Goal: Check status: Check status

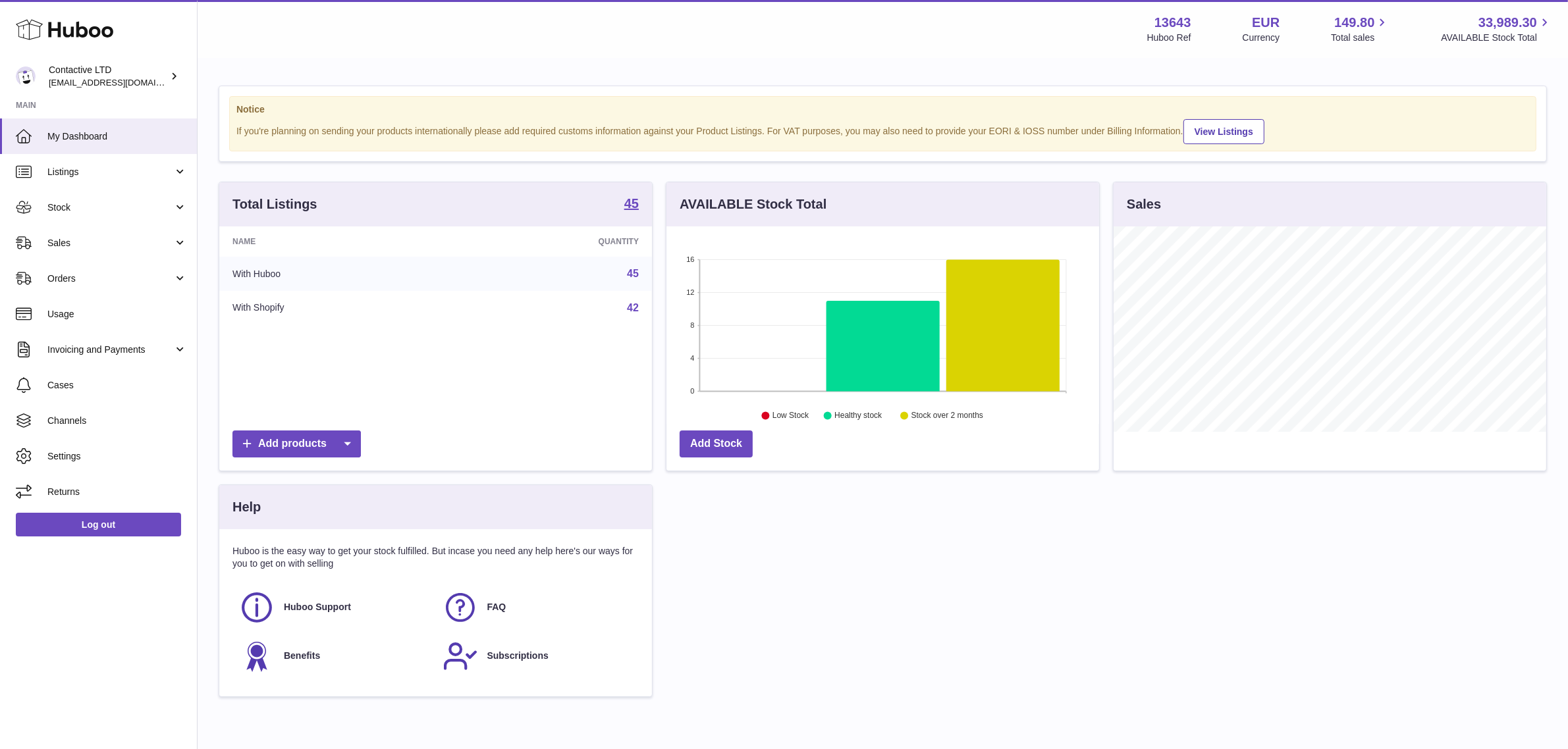
scroll to position [657882, 658043]
click at [189, 238] on link "Sales" at bounding box center [98, 243] width 196 height 36
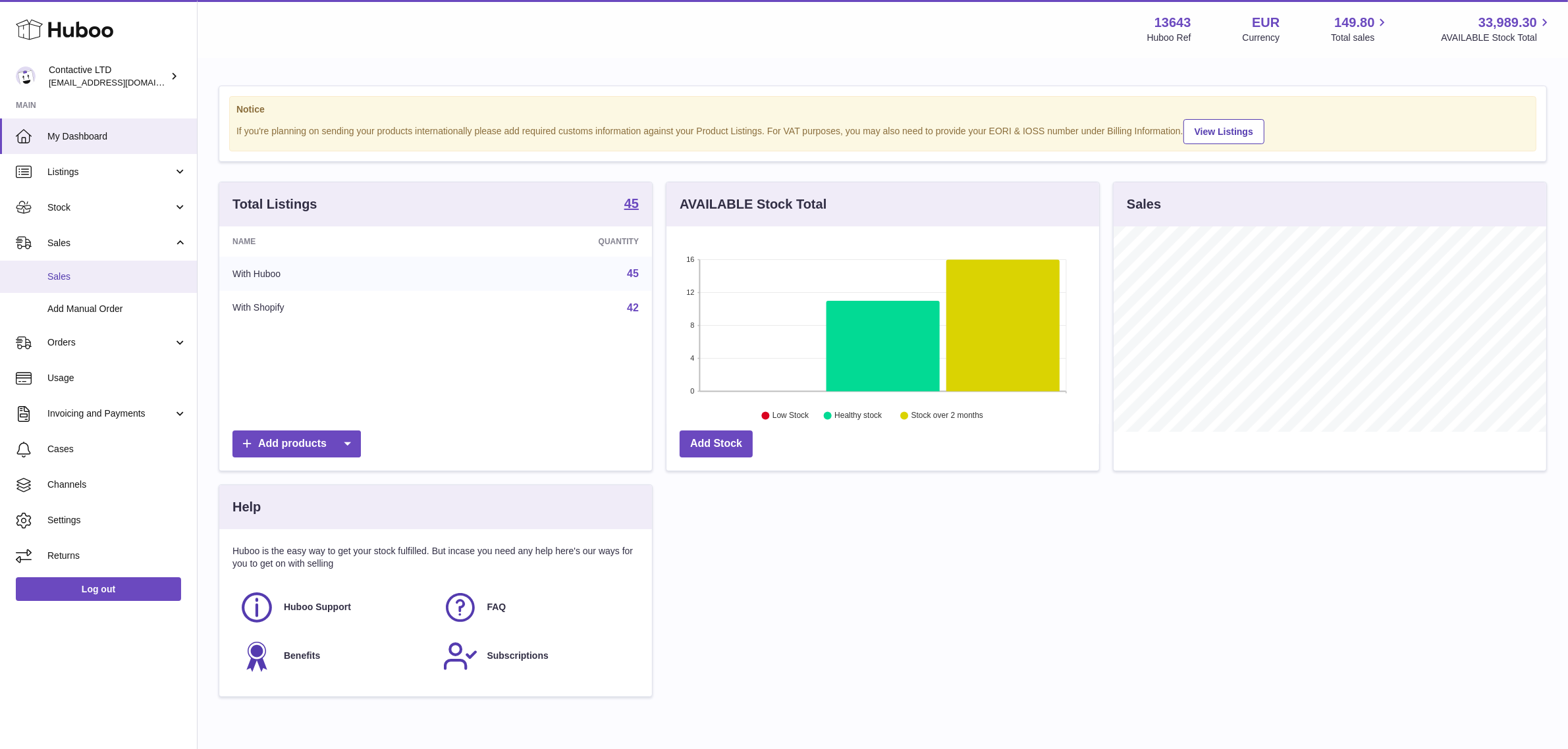
click at [106, 277] on span "Sales" at bounding box center [117, 276] width 139 height 13
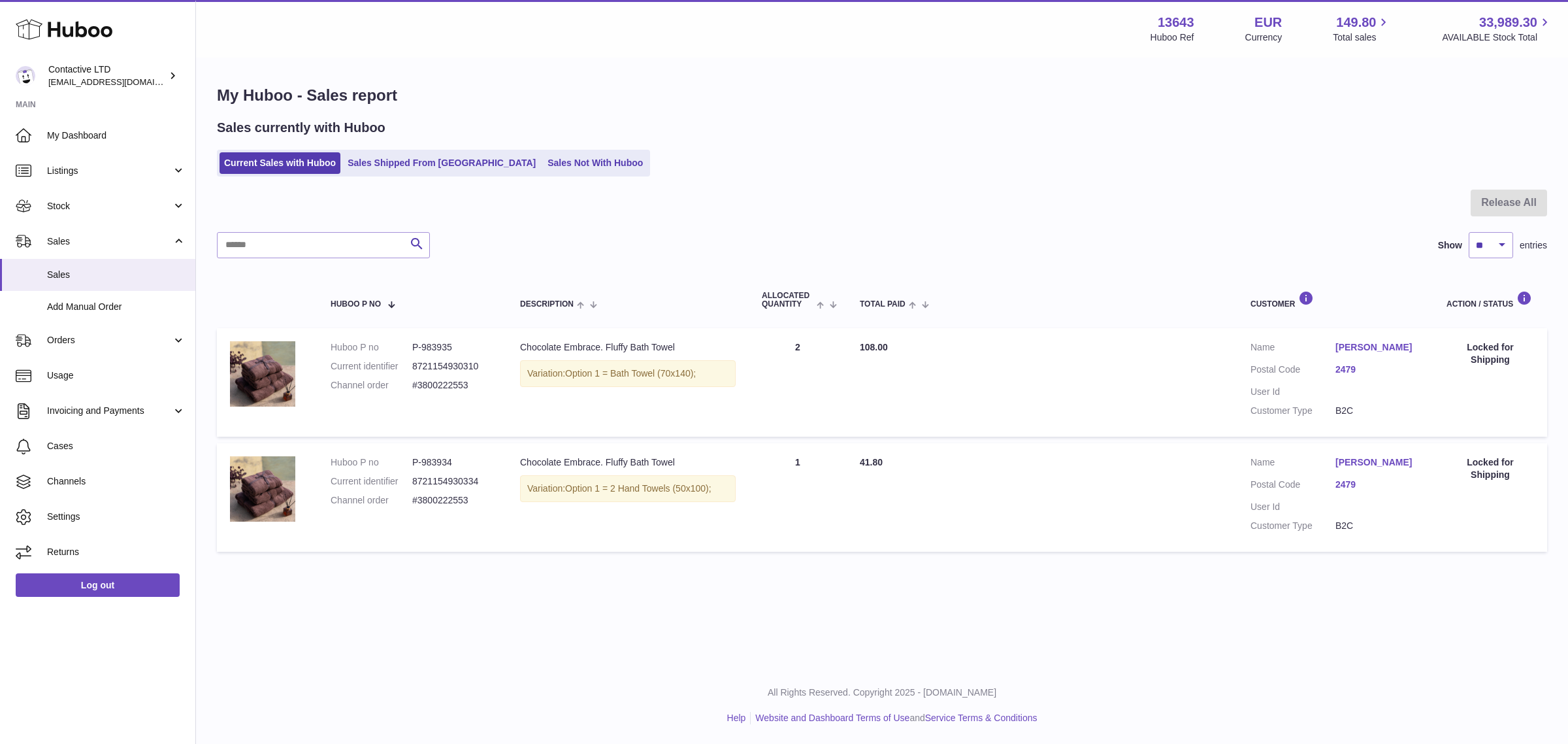
click at [1350, 372] on link "2479" at bounding box center [1378, 370] width 85 height 13
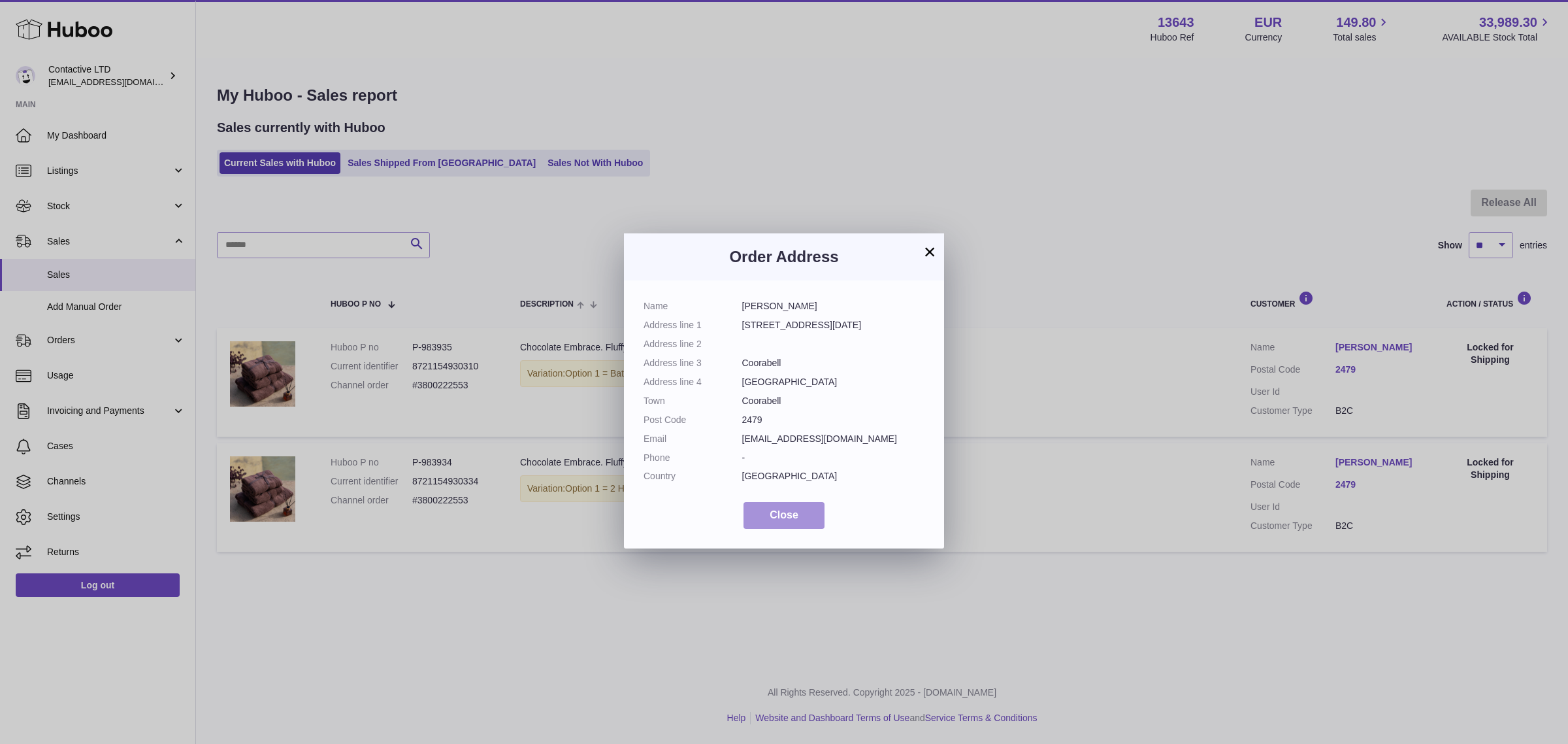
click at [798, 509] on span "Close" at bounding box center [784, 514] width 28 height 11
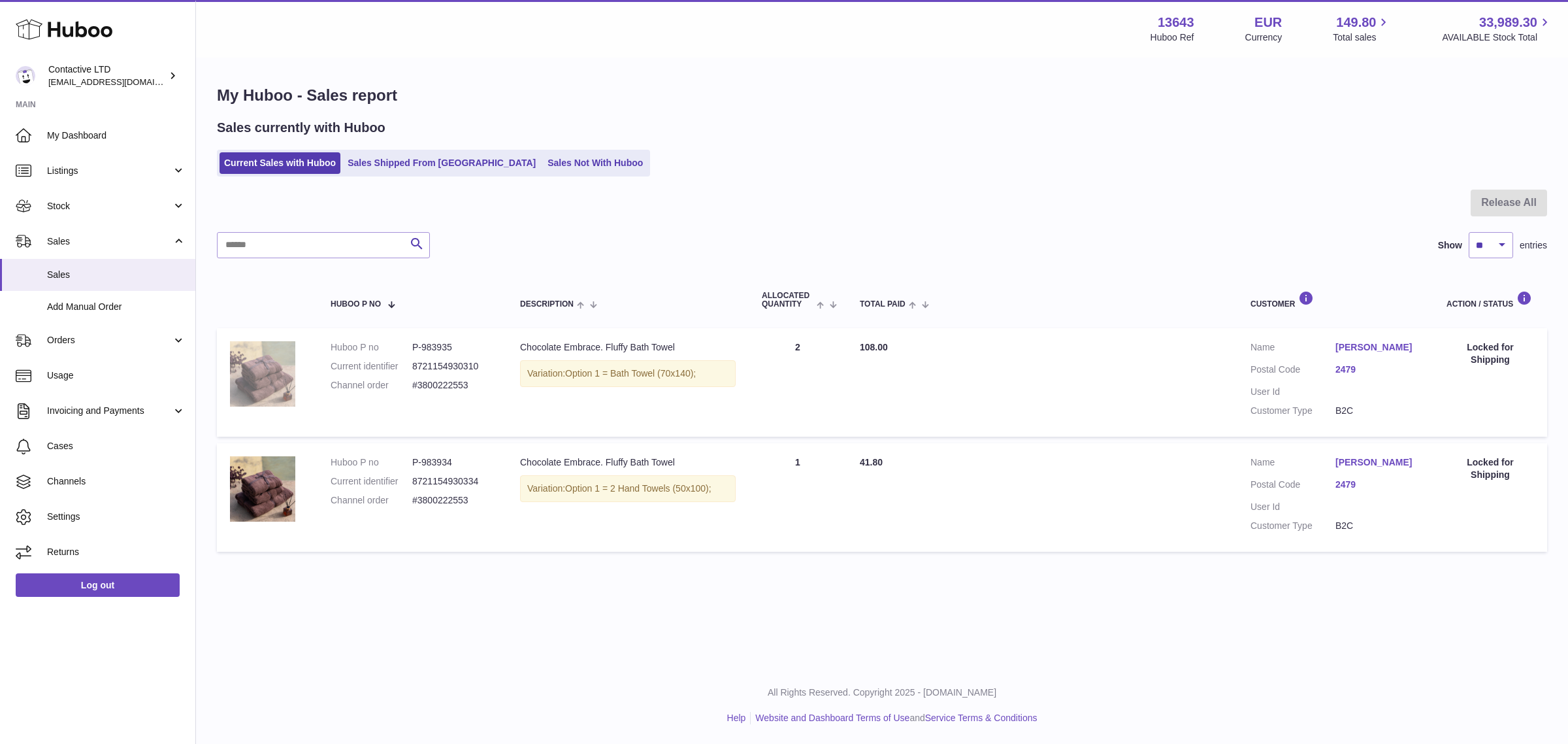
click at [281, 366] on img at bounding box center [263, 373] width 66 height 66
drag, startPoint x: 456, startPoint y: 344, endPoint x: 423, endPoint y: 344, distance: 33.0
click at [423, 344] on dd "P-983935" at bounding box center [453, 347] width 81 height 13
copy dd "983935"
drag, startPoint x: 487, startPoint y: 338, endPoint x: 471, endPoint y: 340, distance: 16.1
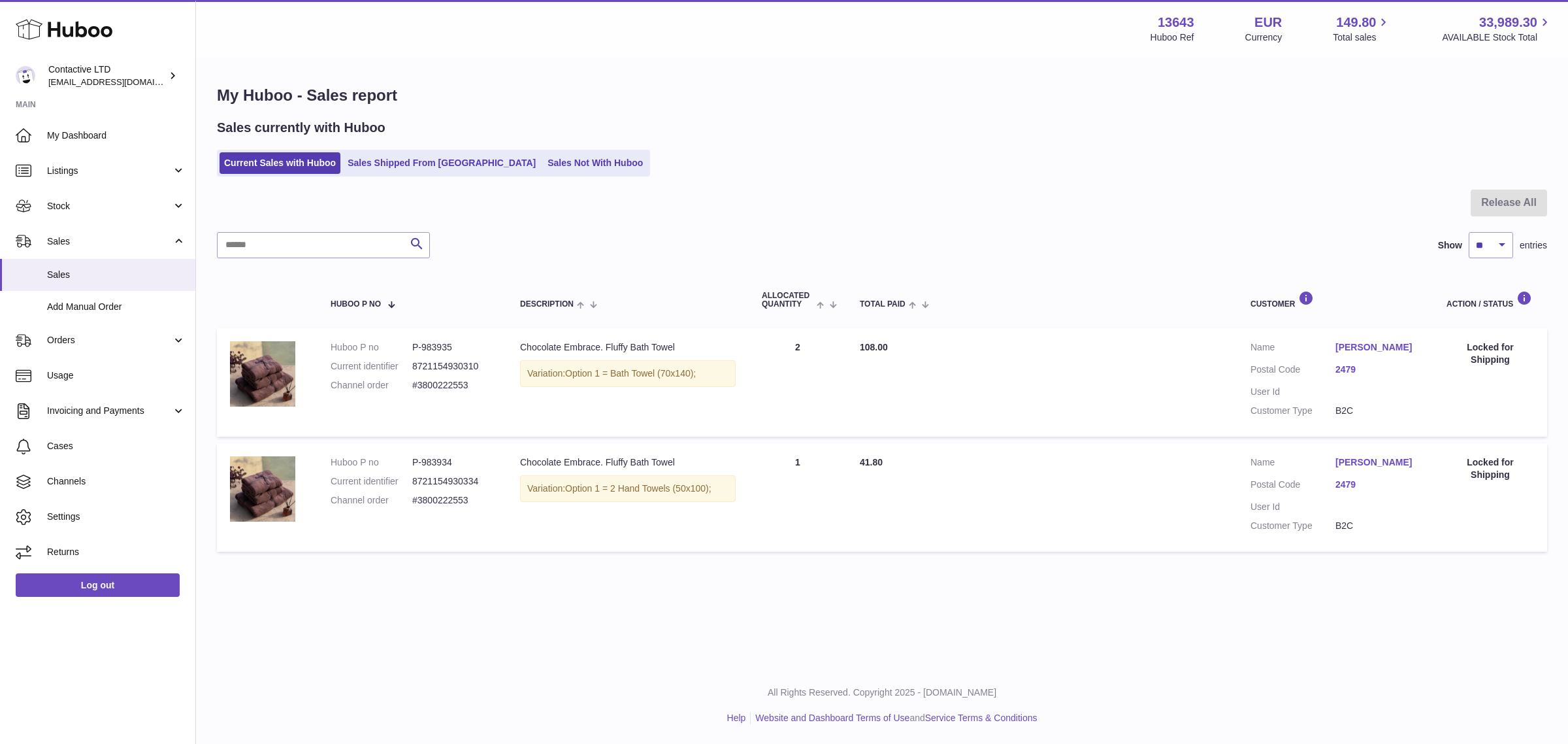
click at [487, 338] on td "Huboo P no P-983935 Current identifier 8721154930310 Channel order #3800222553" at bounding box center [412, 382] width 189 height 109
click at [451, 341] on dd "P-983935" at bounding box center [453, 347] width 81 height 13
copy dd "983935"
click at [443, 462] on dd "P-983934" at bounding box center [453, 462] width 81 height 13
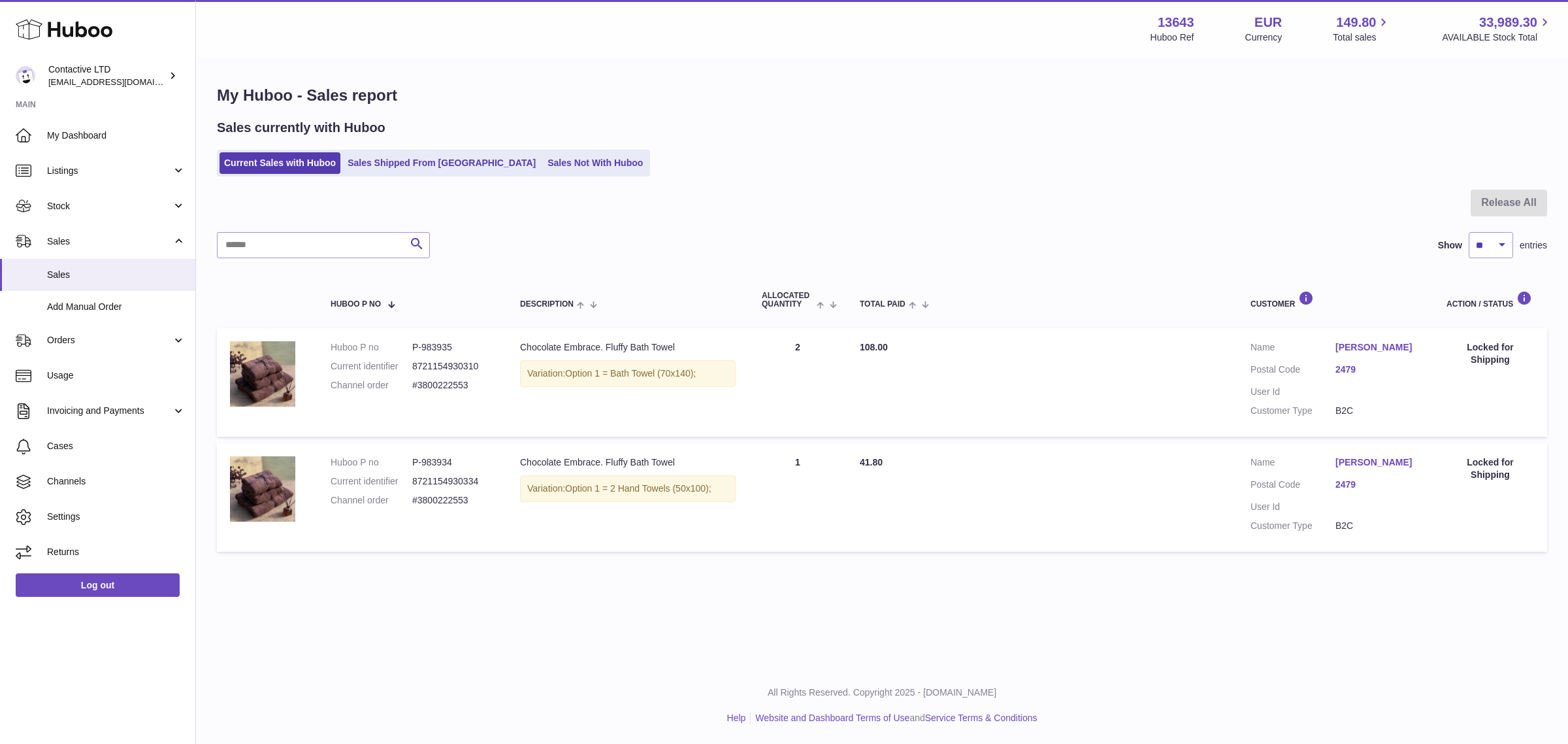
click at [443, 462] on dd "P-983934" at bounding box center [453, 462] width 81 height 13
copy dd "983934"
click at [140, 169] on span "Listings" at bounding box center [109, 171] width 124 height 13
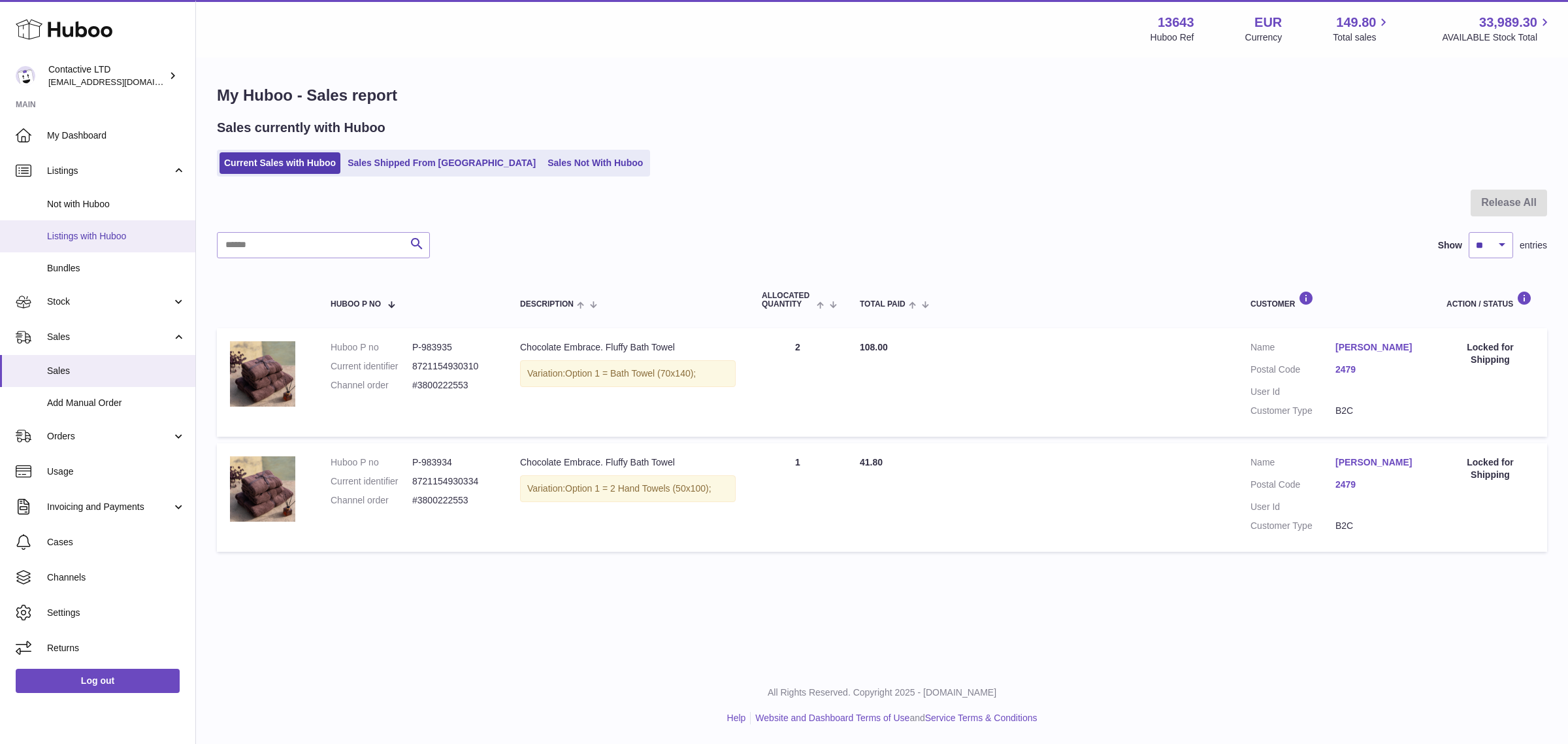
click at [130, 230] on span "Listings with Huboo" at bounding box center [116, 236] width 138 height 13
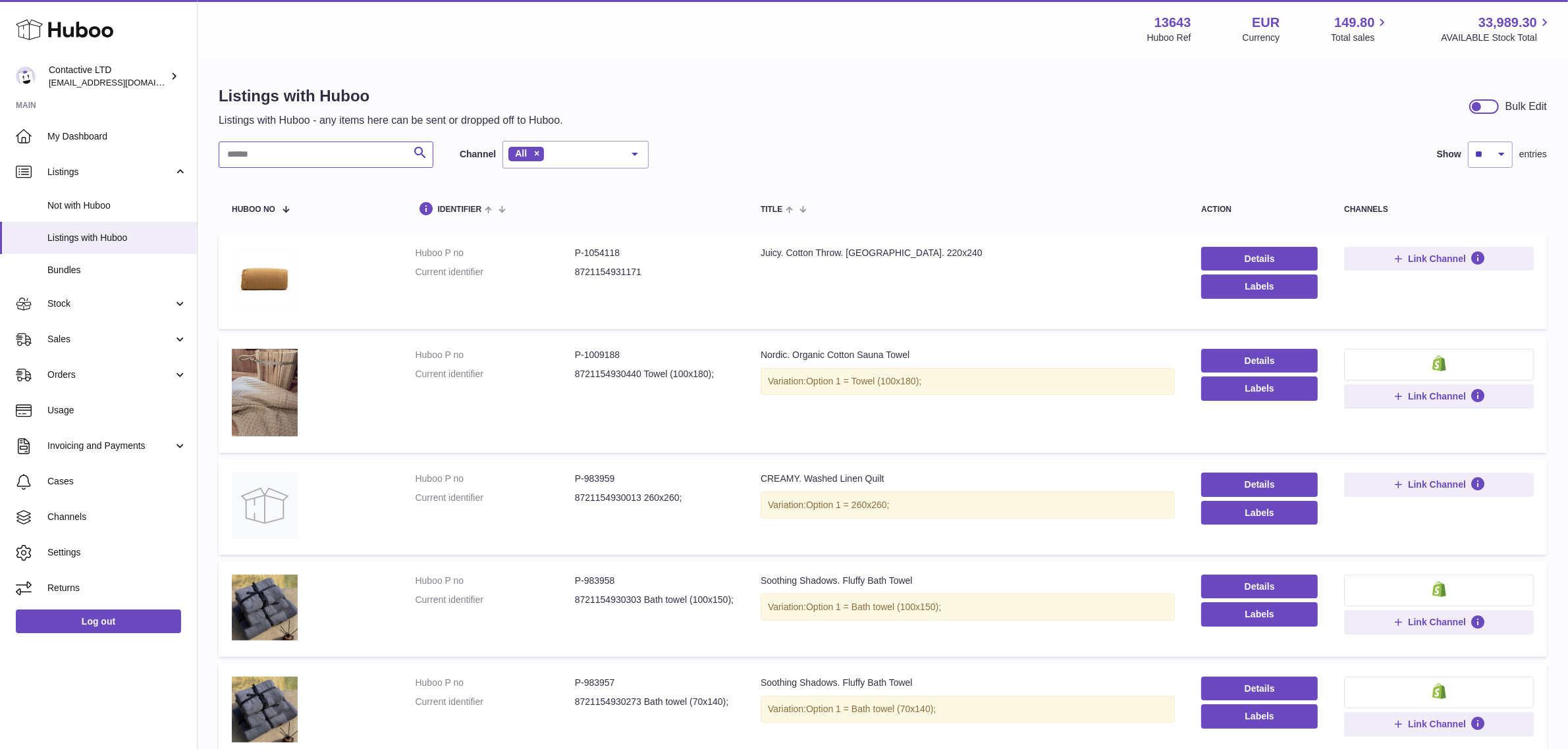
click at [393, 158] on input "text" at bounding box center [325, 154] width 214 height 27
paste input "******"
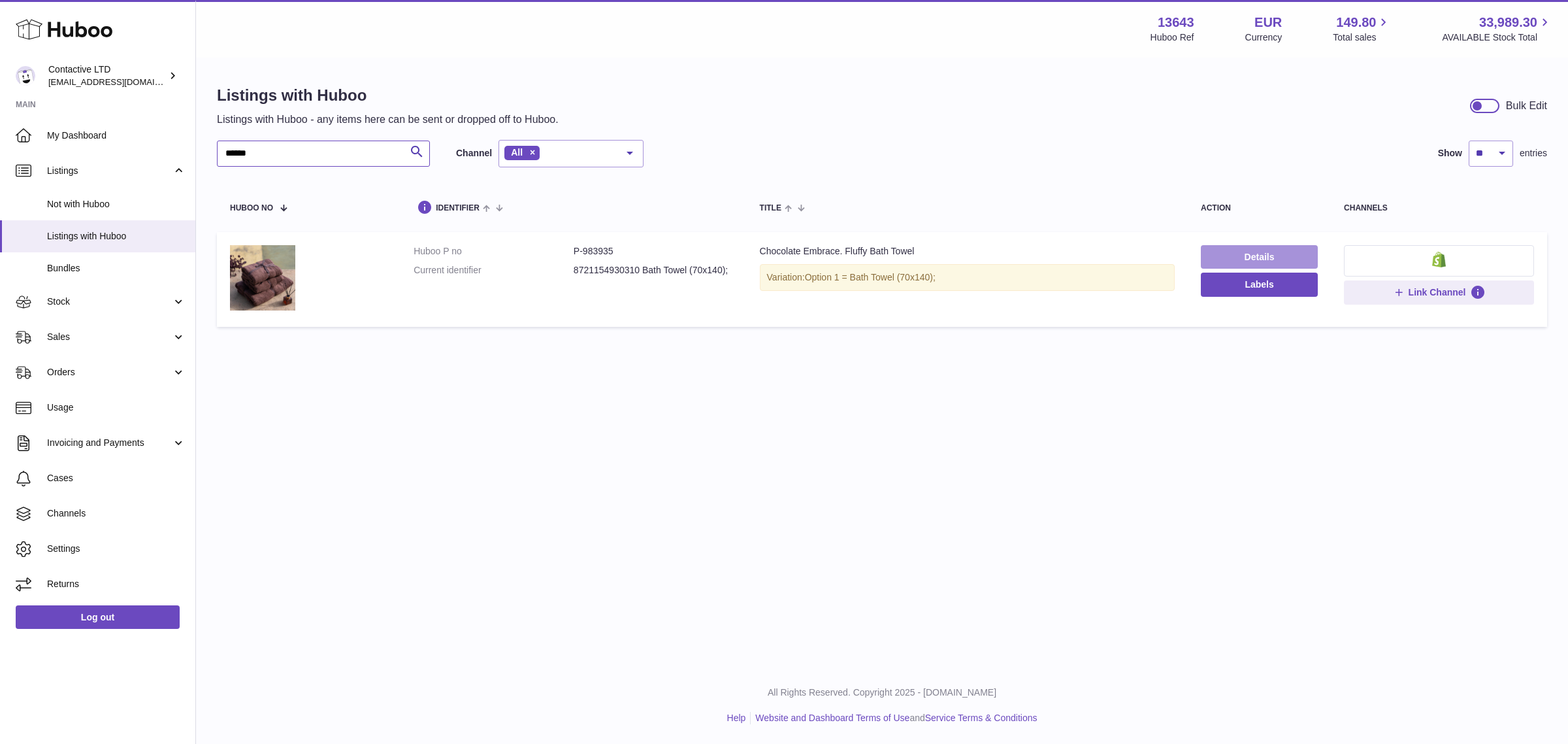
type input "******"
click at [1276, 260] on link "Details" at bounding box center [1259, 257] width 117 height 24
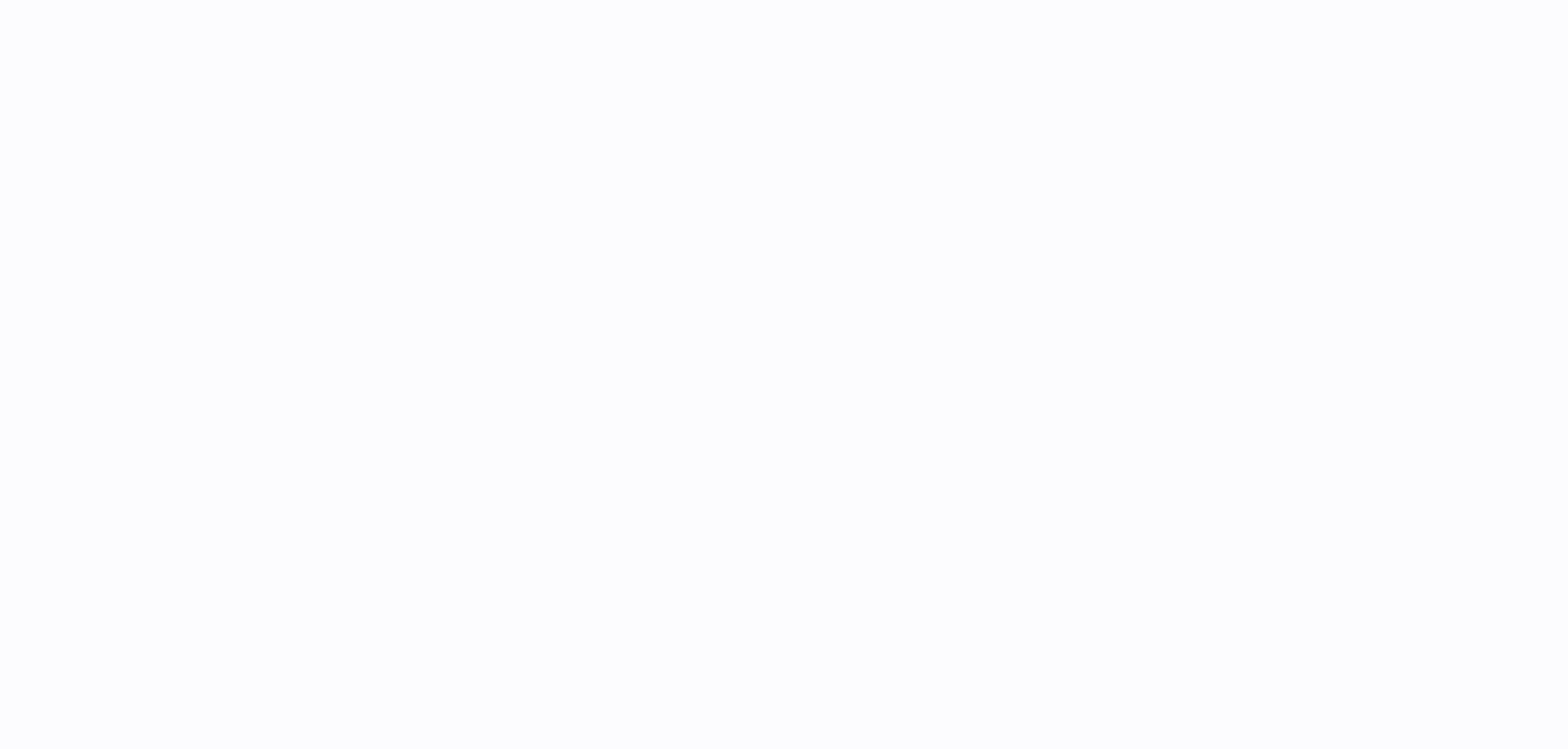
select select "***"
select select "****"
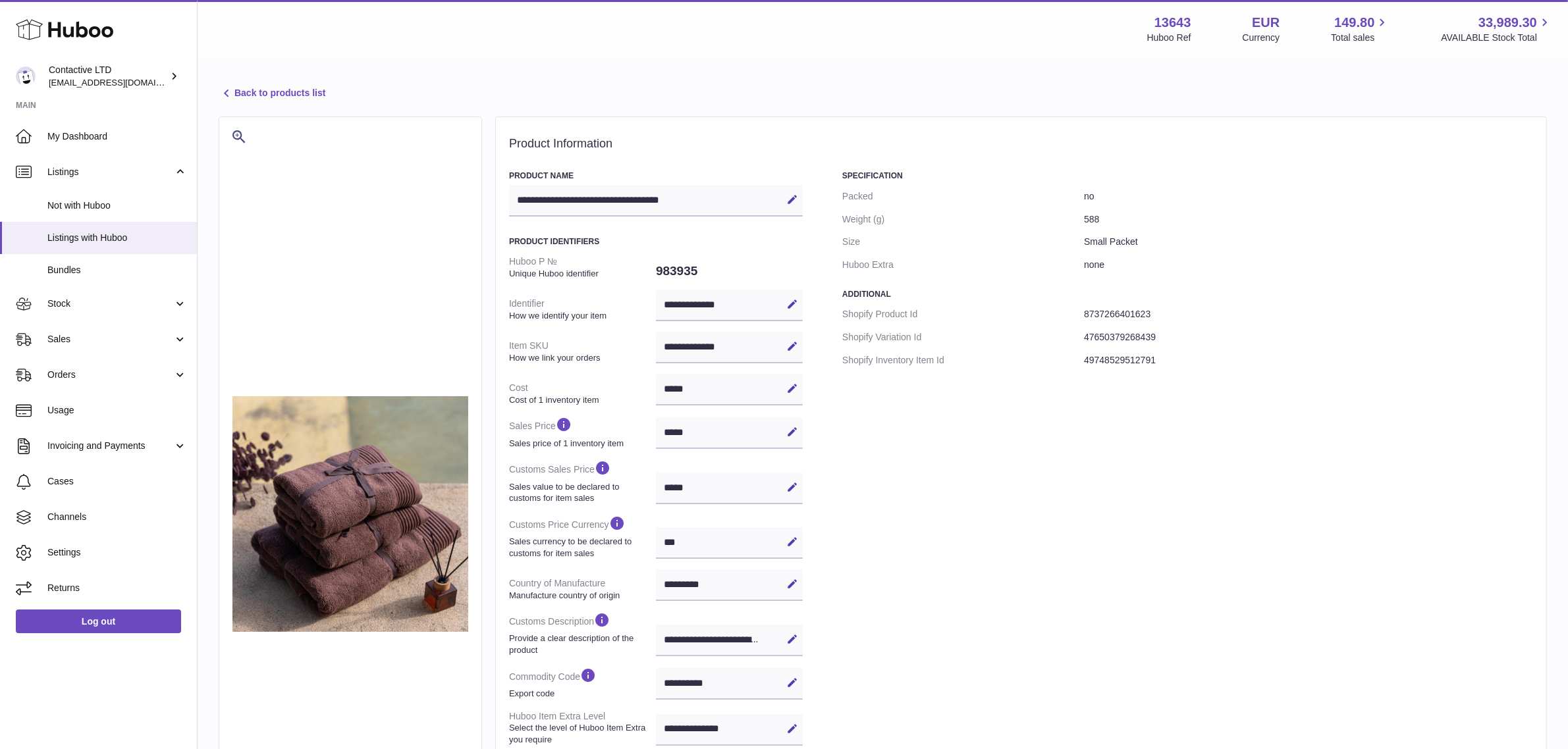
click at [330, 104] on div "Back to products list" at bounding box center [882, 95] width 1328 height 18
click at [325, 98] on link "Back to products list" at bounding box center [272, 94] width 107 height 16
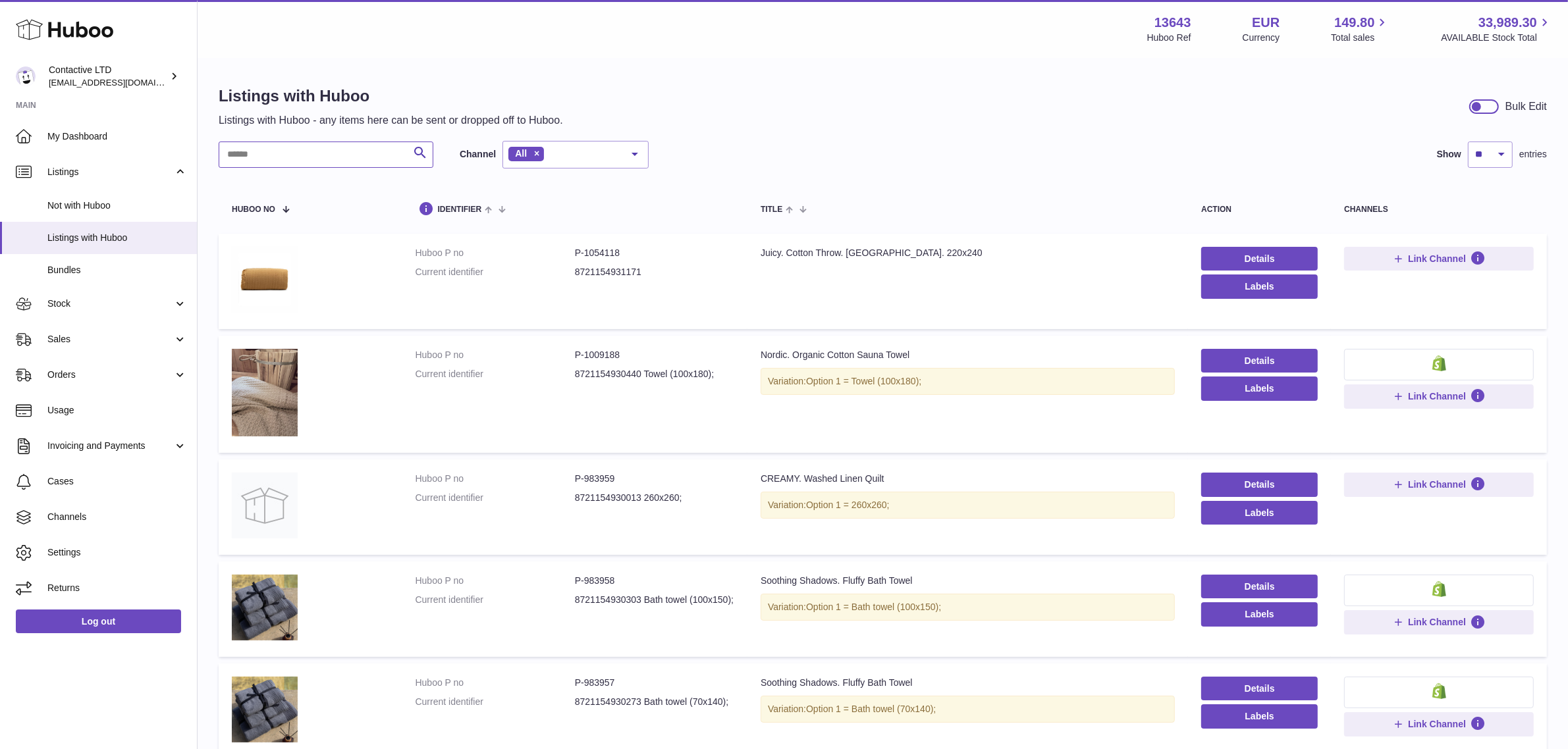
click at [363, 161] on input "text" at bounding box center [325, 154] width 214 height 27
paste input "******"
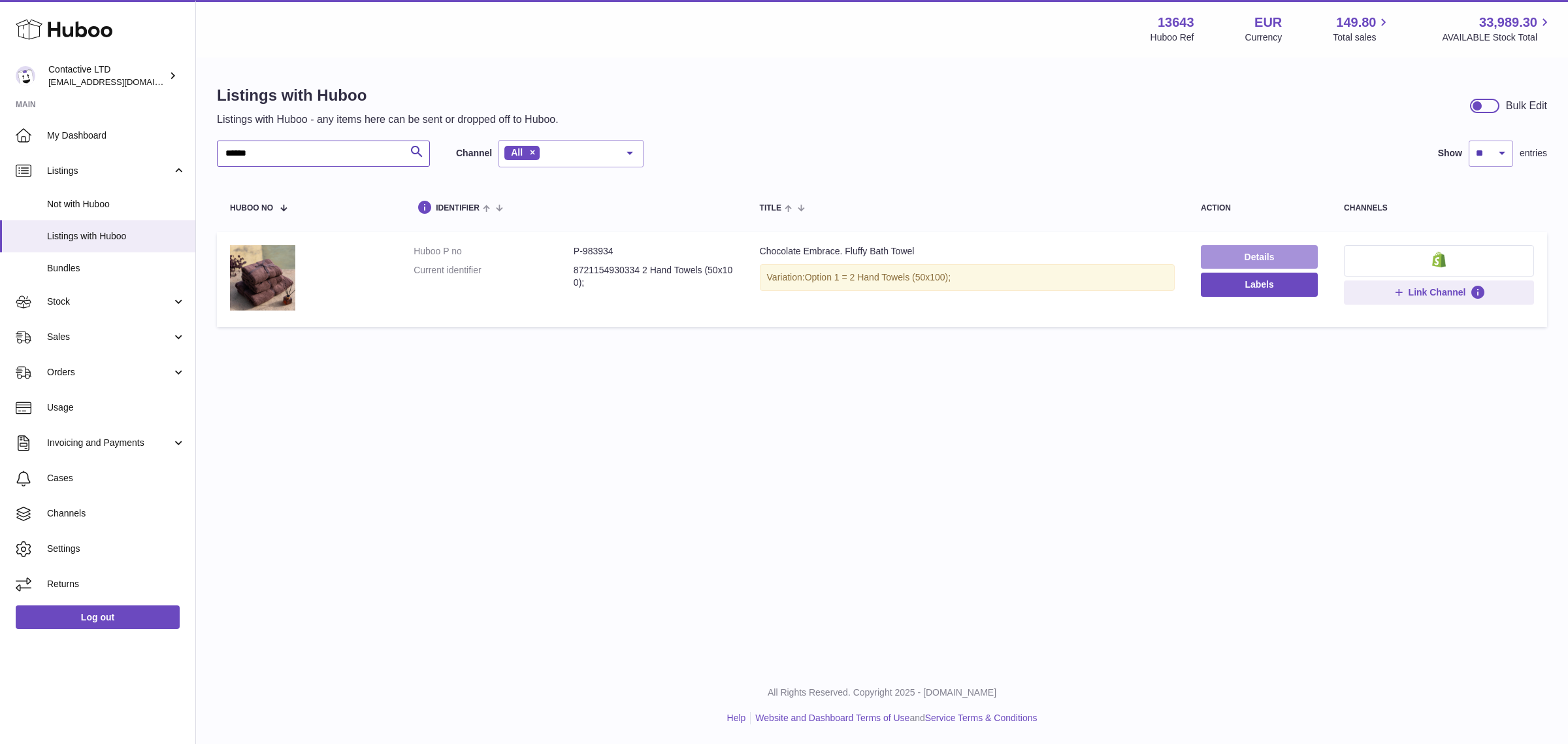
type input "******"
click at [1209, 246] on link "Details" at bounding box center [1259, 257] width 117 height 24
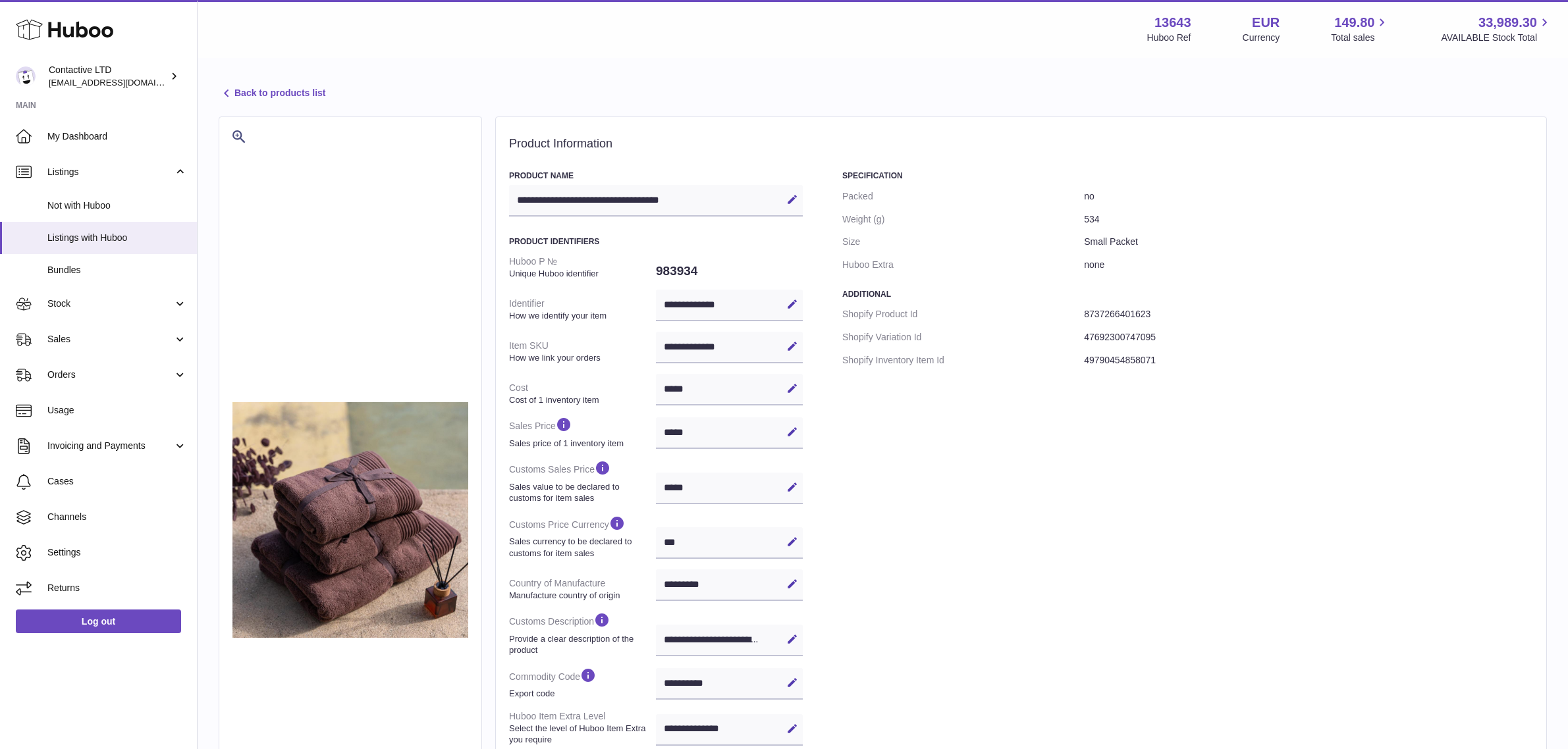
select select "***"
select select "****"
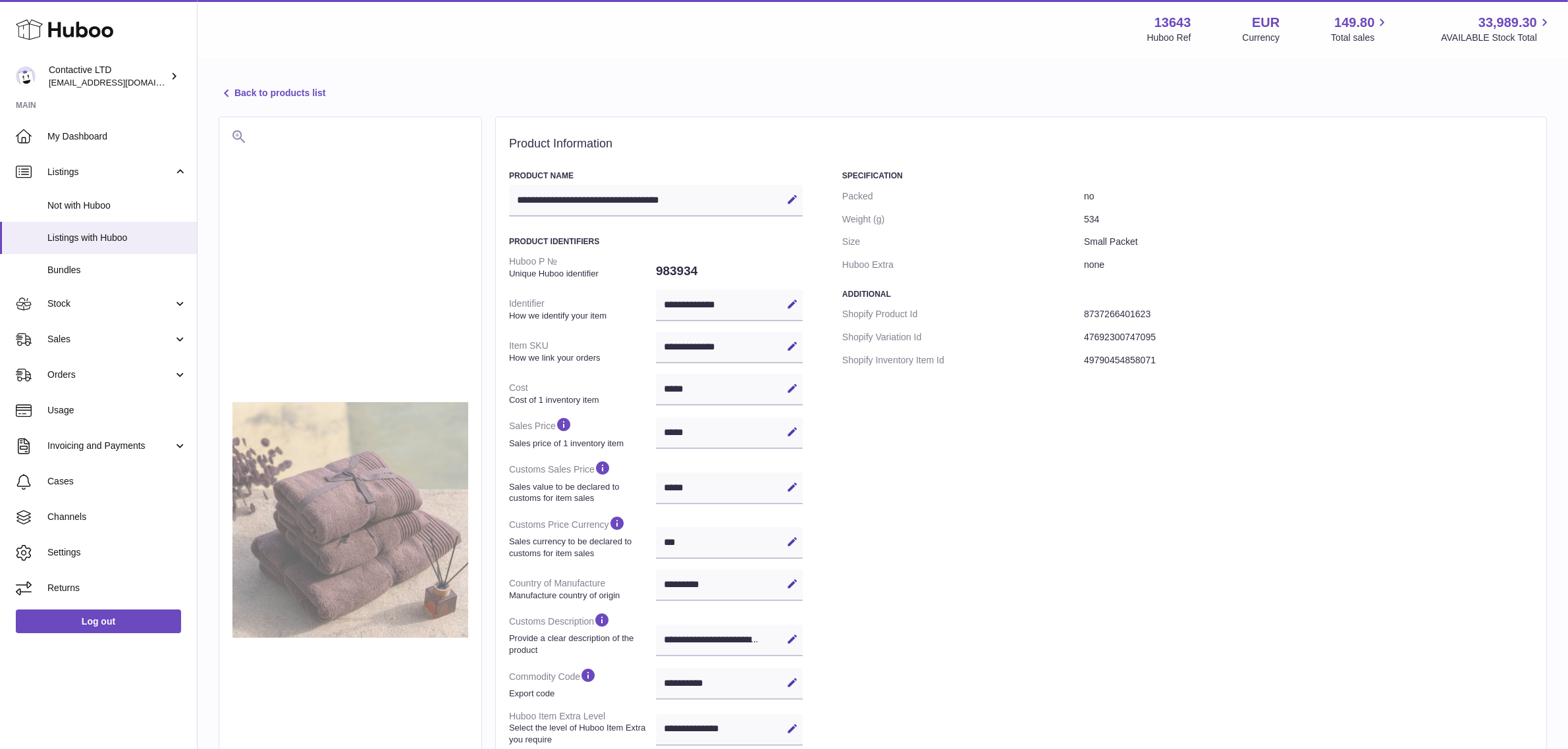
click at [390, 397] on div at bounding box center [350, 520] width 236 height 780
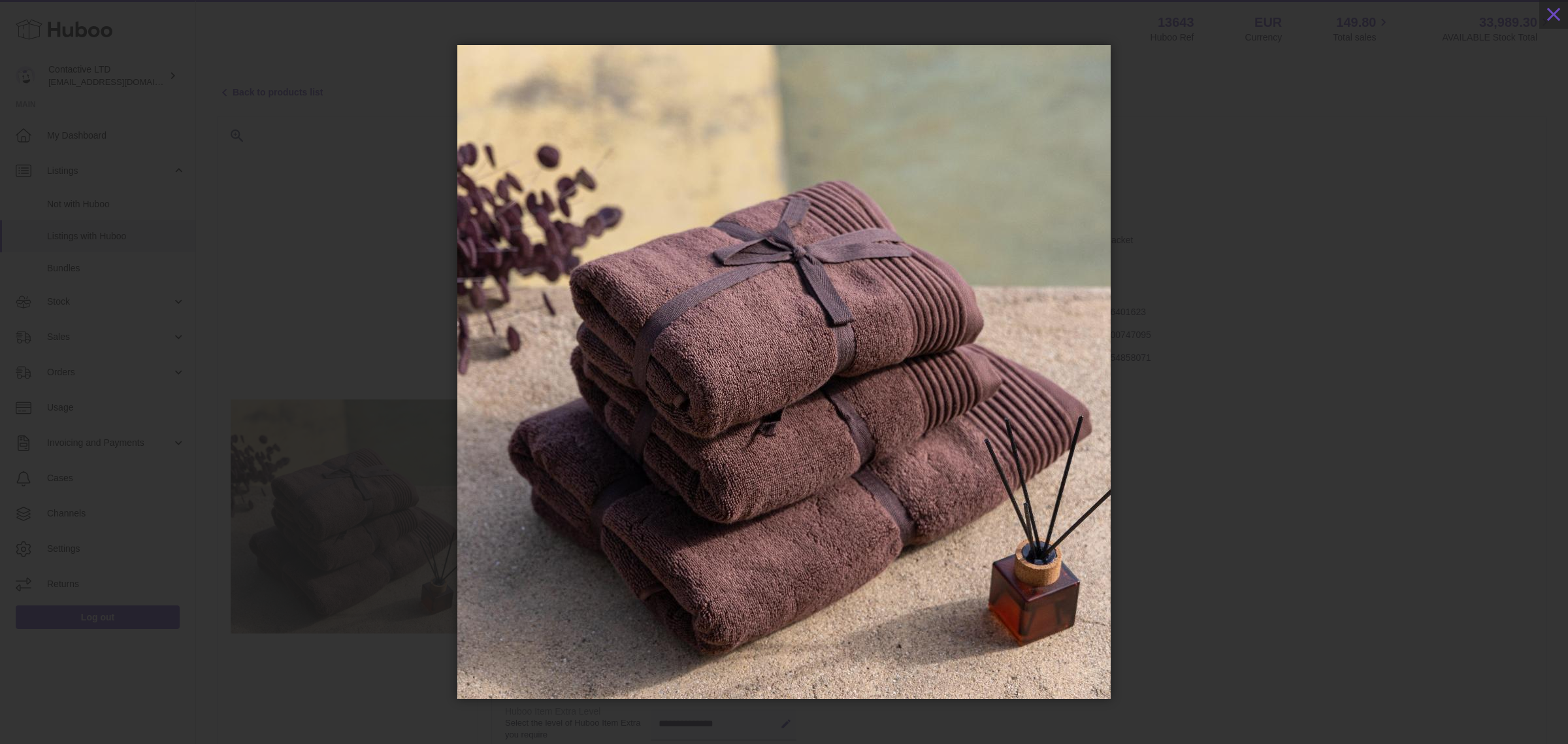
click at [1207, 267] on div at bounding box center [784, 372] width 1568 height 666
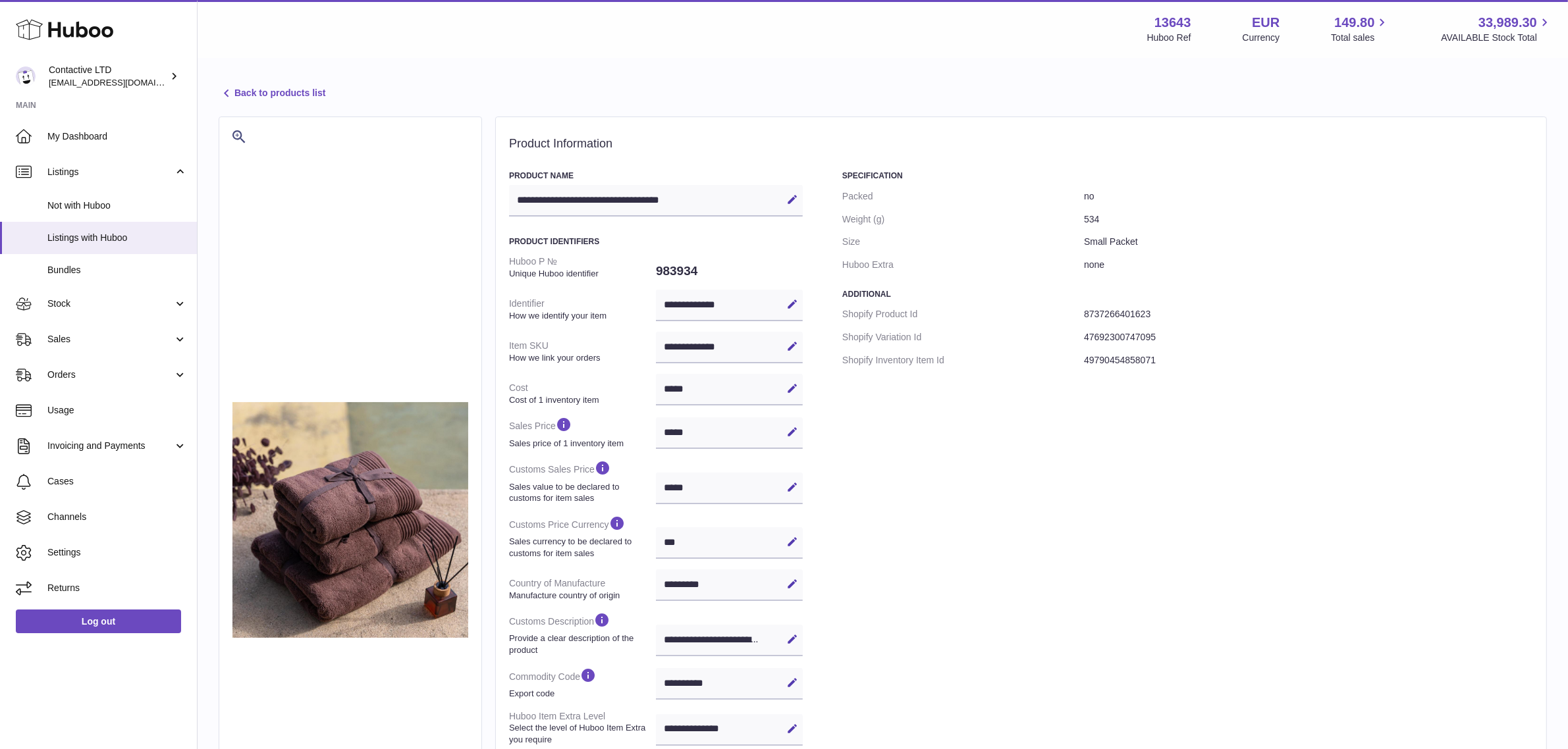
click at [304, 97] on link "Back to products list" at bounding box center [272, 94] width 107 height 16
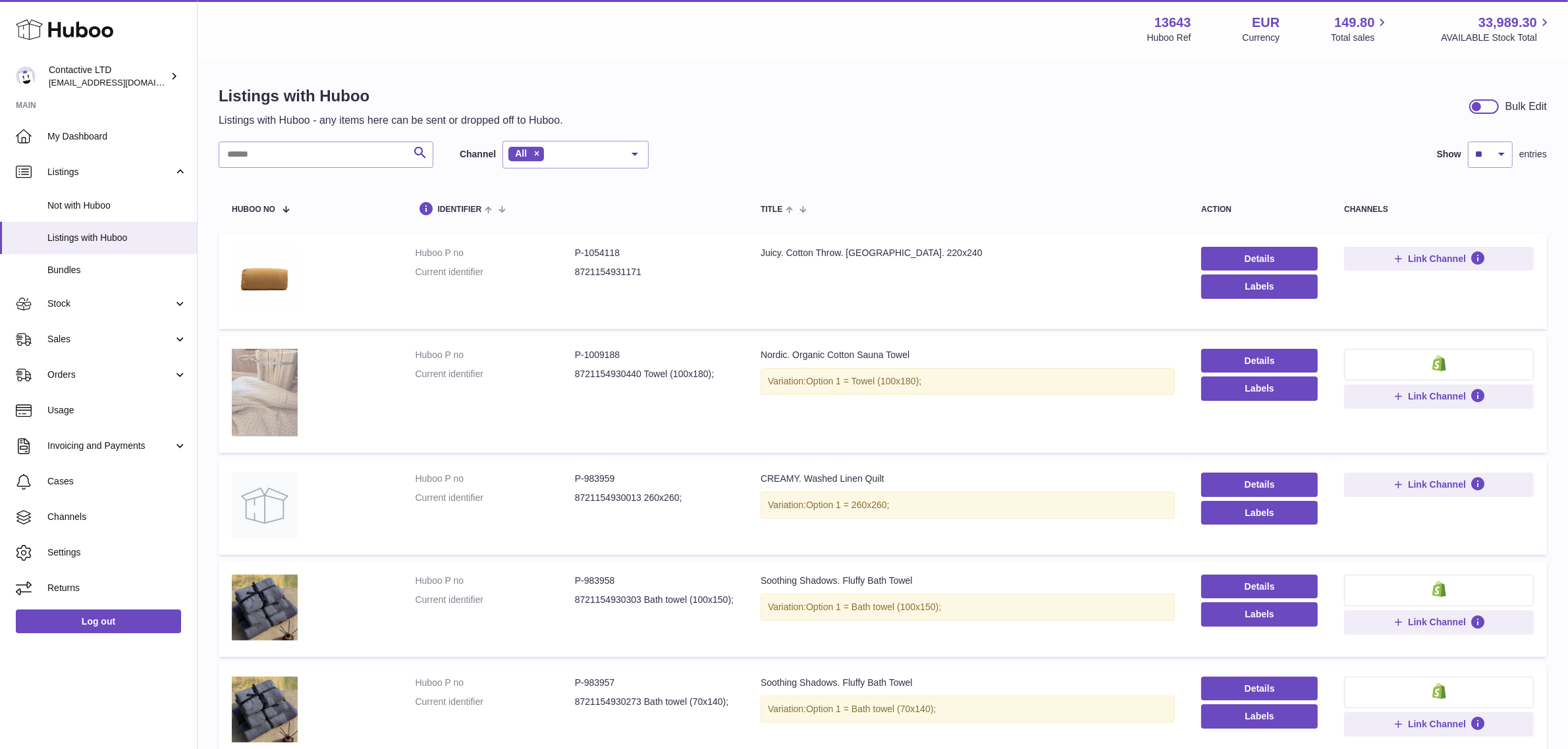
click at [274, 395] on img at bounding box center [265, 392] width 66 height 88
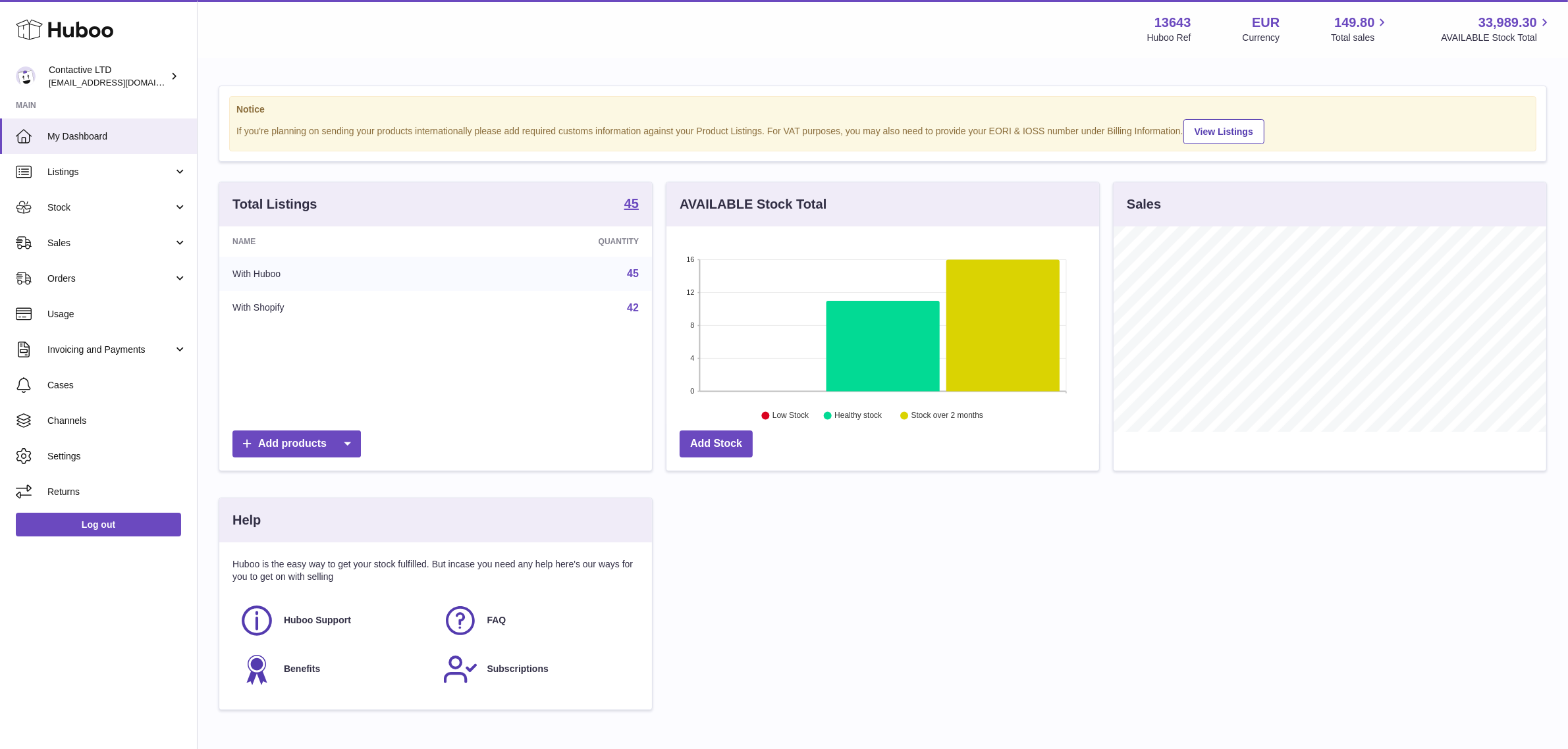
scroll to position [204, 432]
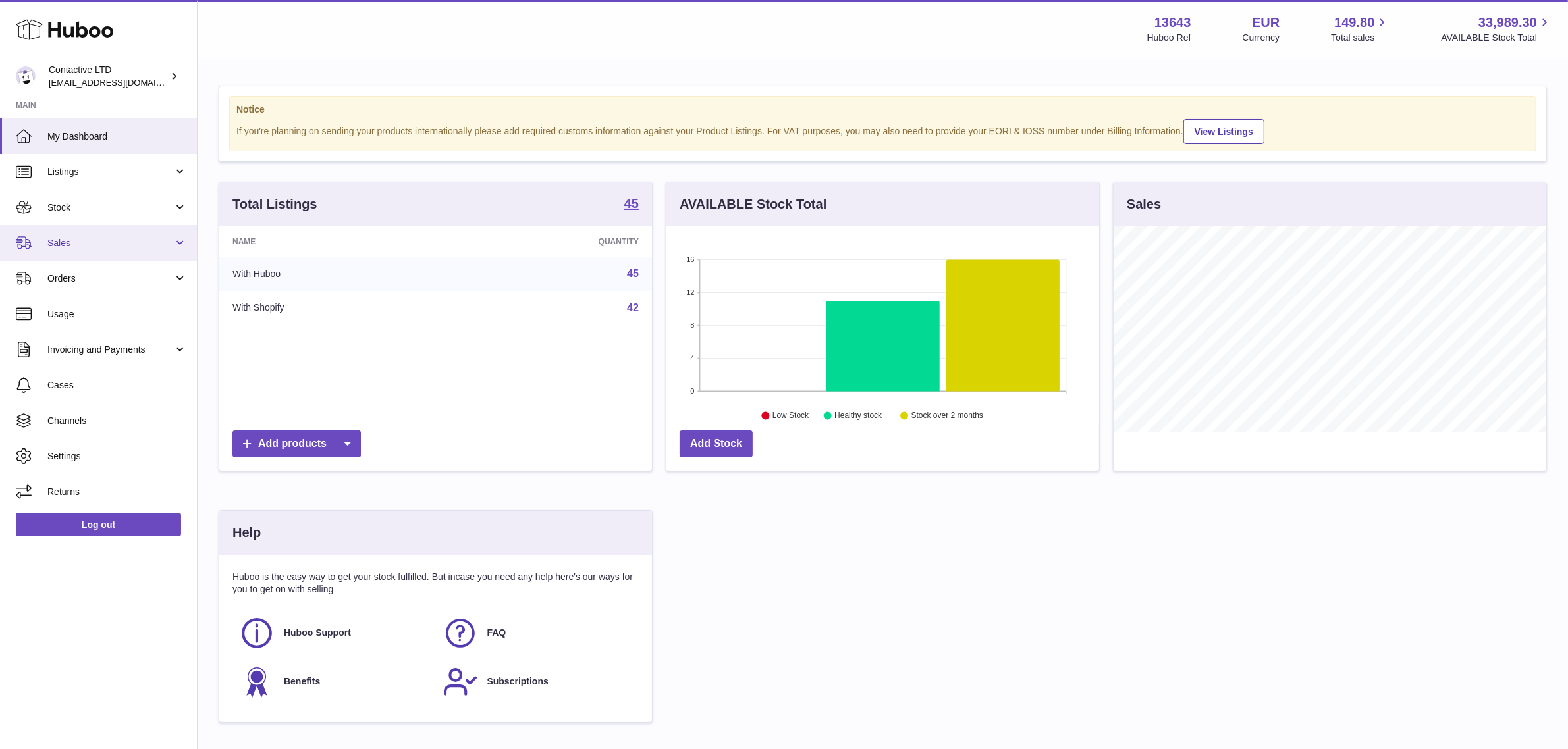
click at [130, 237] on span "Sales" at bounding box center [110, 243] width 125 height 13
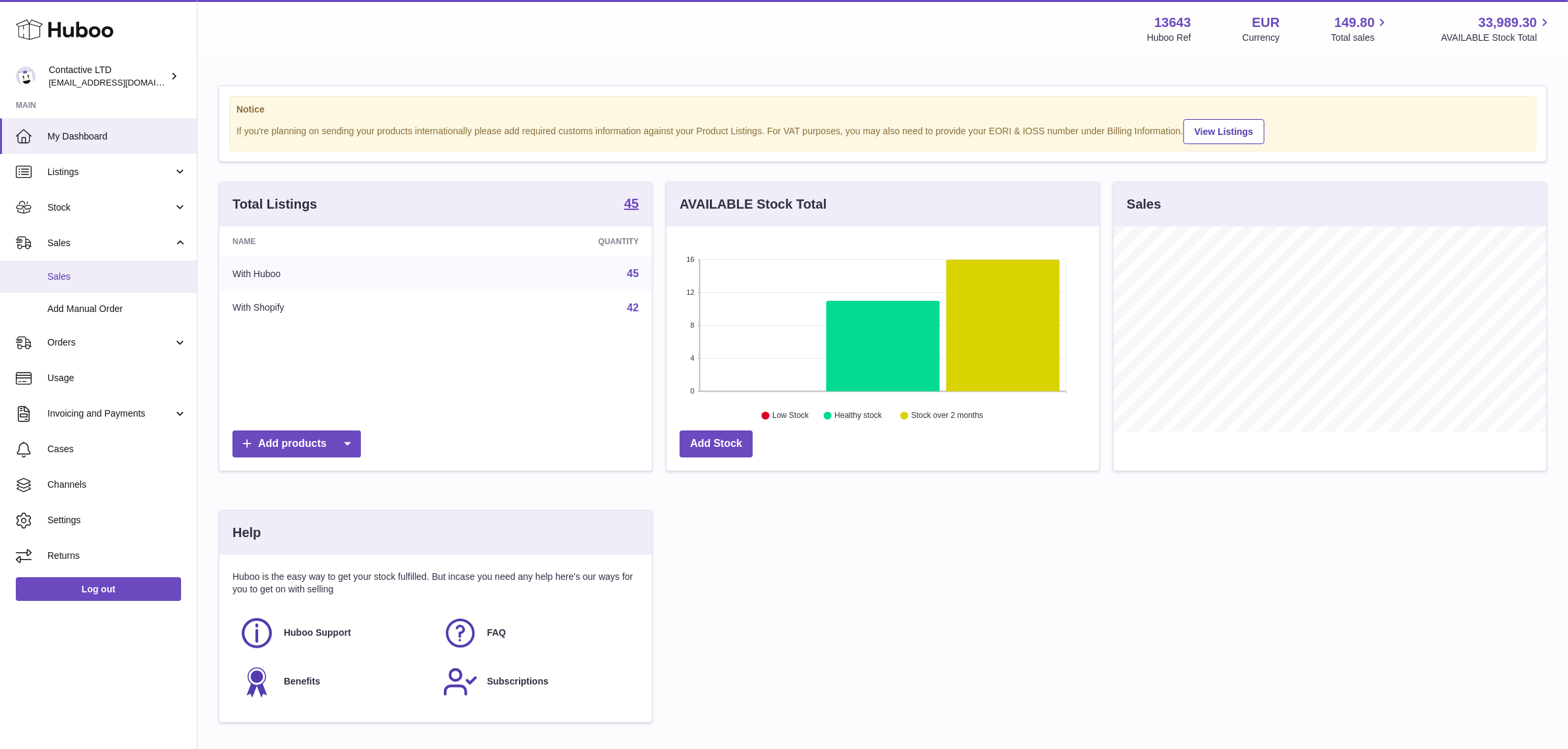
click at [117, 270] on span "Sales" at bounding box center [117, 276] width 139 height 13
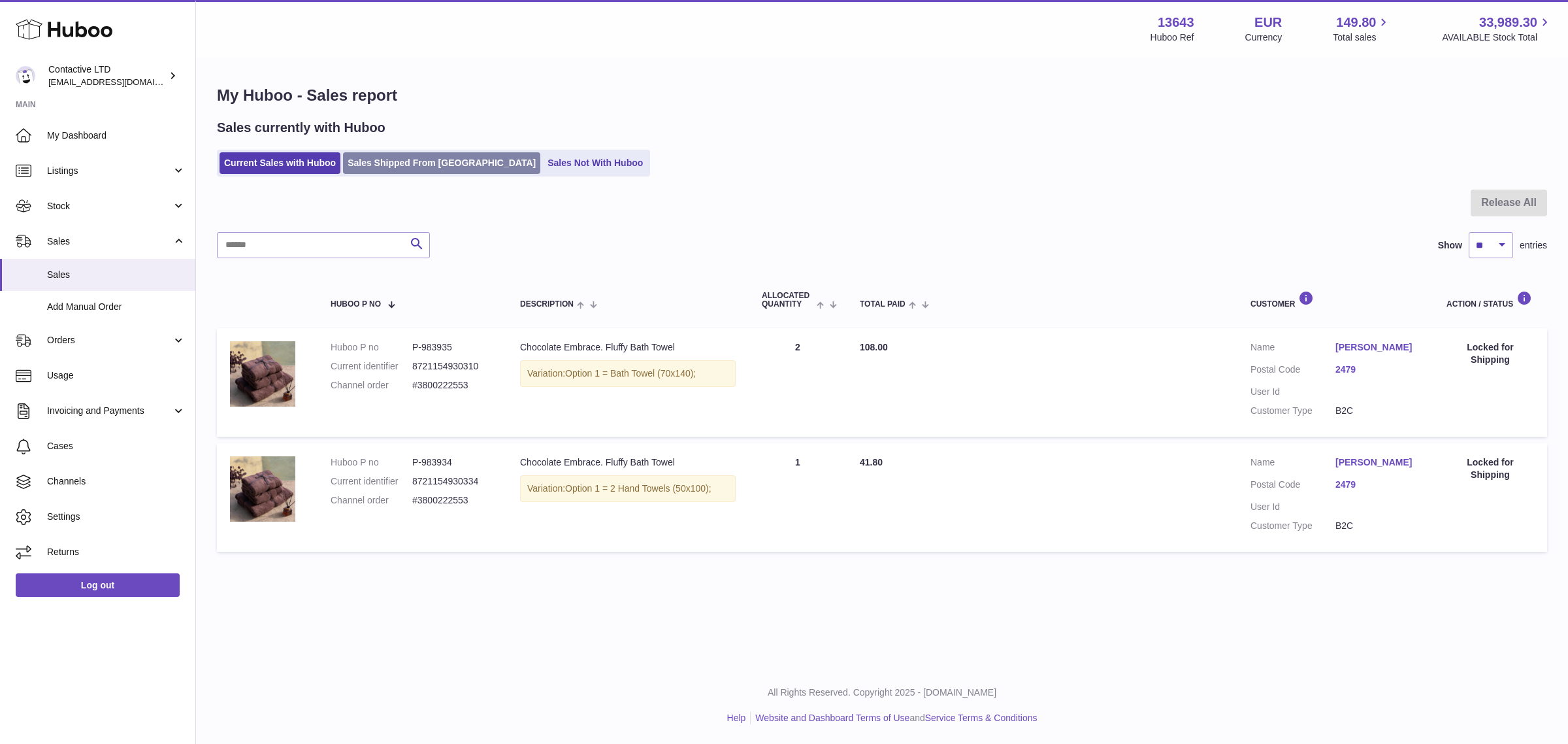
click at [432, 169] on link "Sales Shipped From [GEOGRAPHIC_DATA]" at bounding box center [441, 163] width 197 height 22
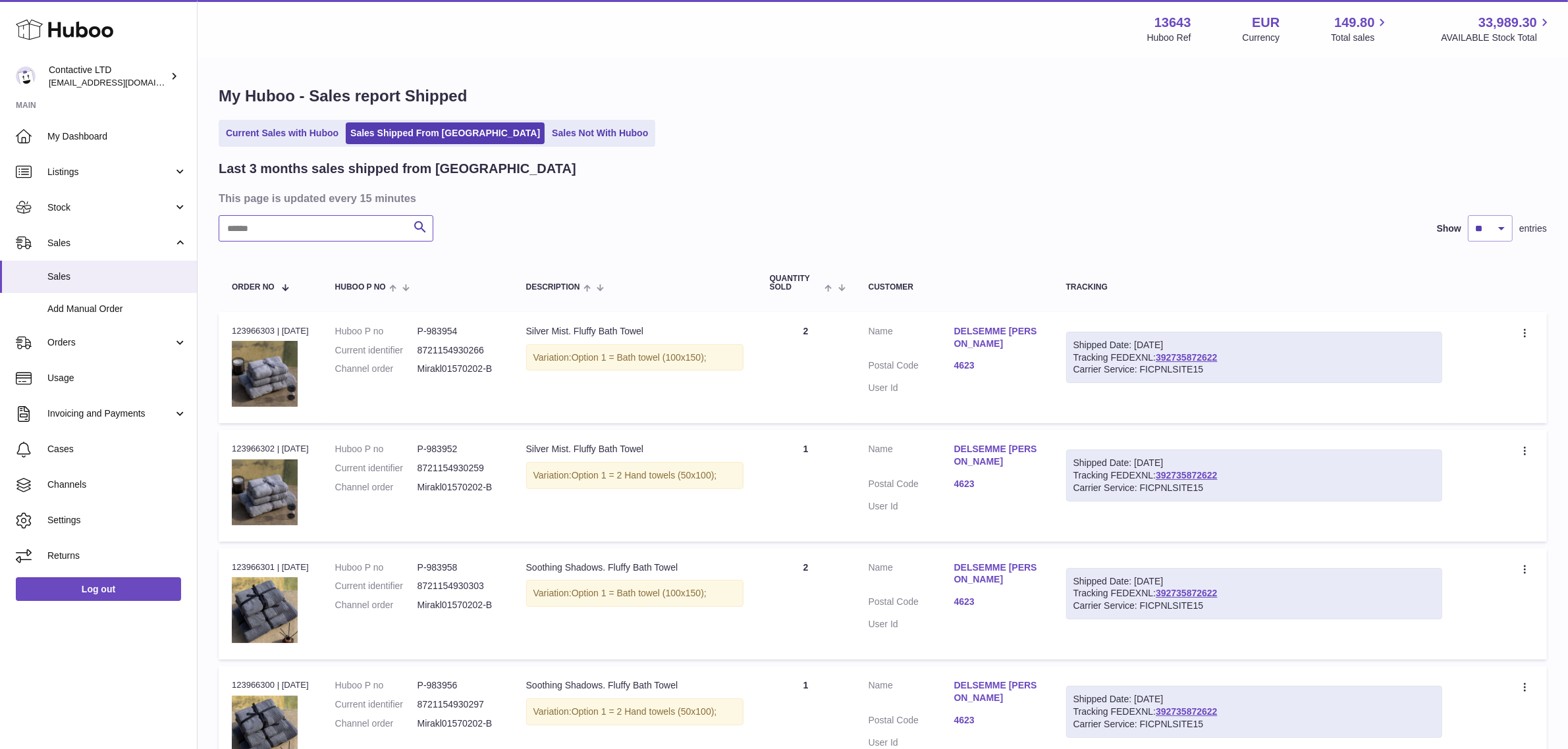
click at [327, 235] on input "text" at bounding box center [325, 228] width 214 height 27
paste input "**********"
type input "**********"
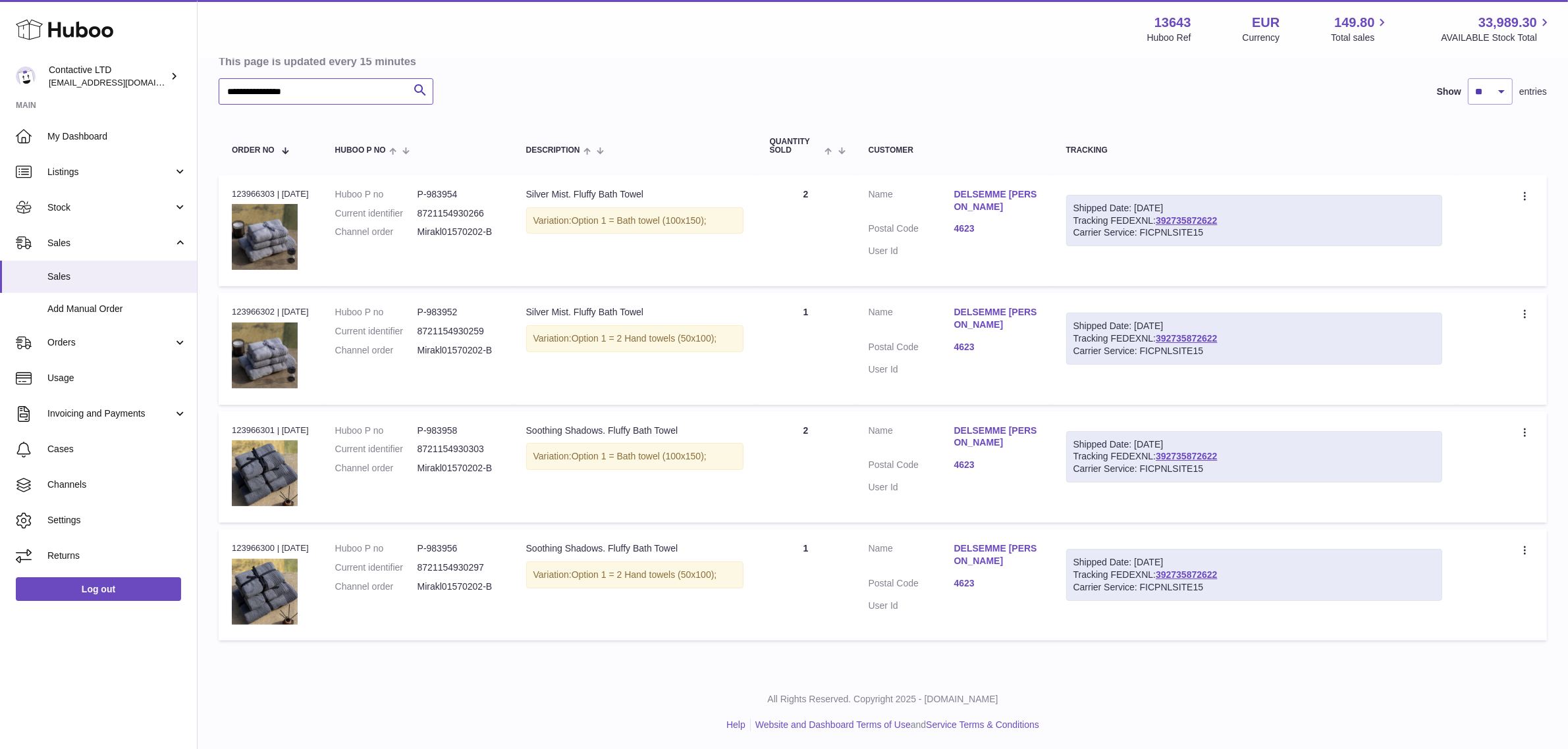
scroll to position [139, 0]
drag, startPoint x: 348, startPoint y: 84, endPoint x: 153, endPoint y: 74, distance: 195.3
click at [153, 74] on div "Huboo Contactive LTD [EMAIL_ADDRESS][DOMAIN_NAME] Main My Dashboard Listings No…" at bounding box center [784, 305] width 1568 height 888
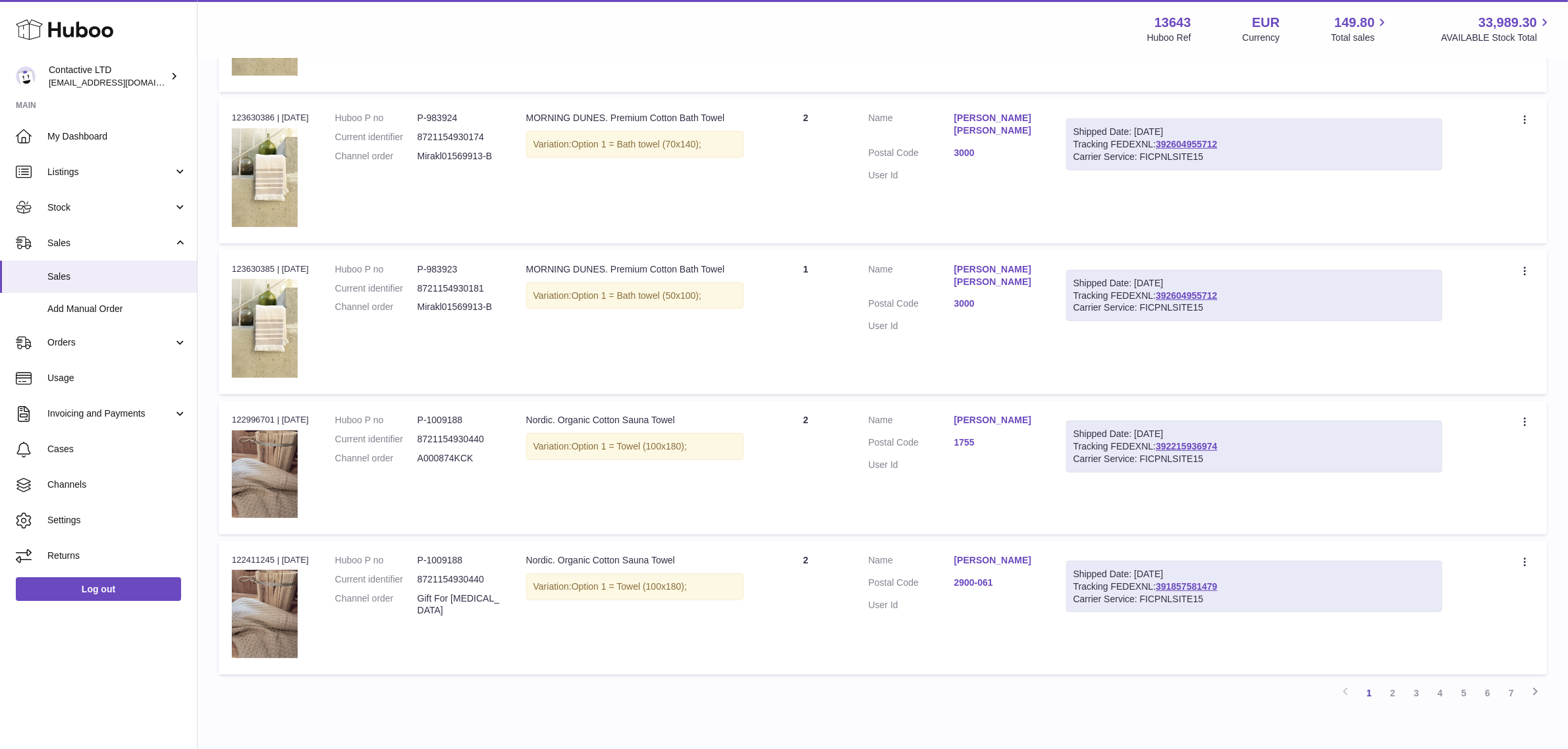
scroll to position [1058, 0]
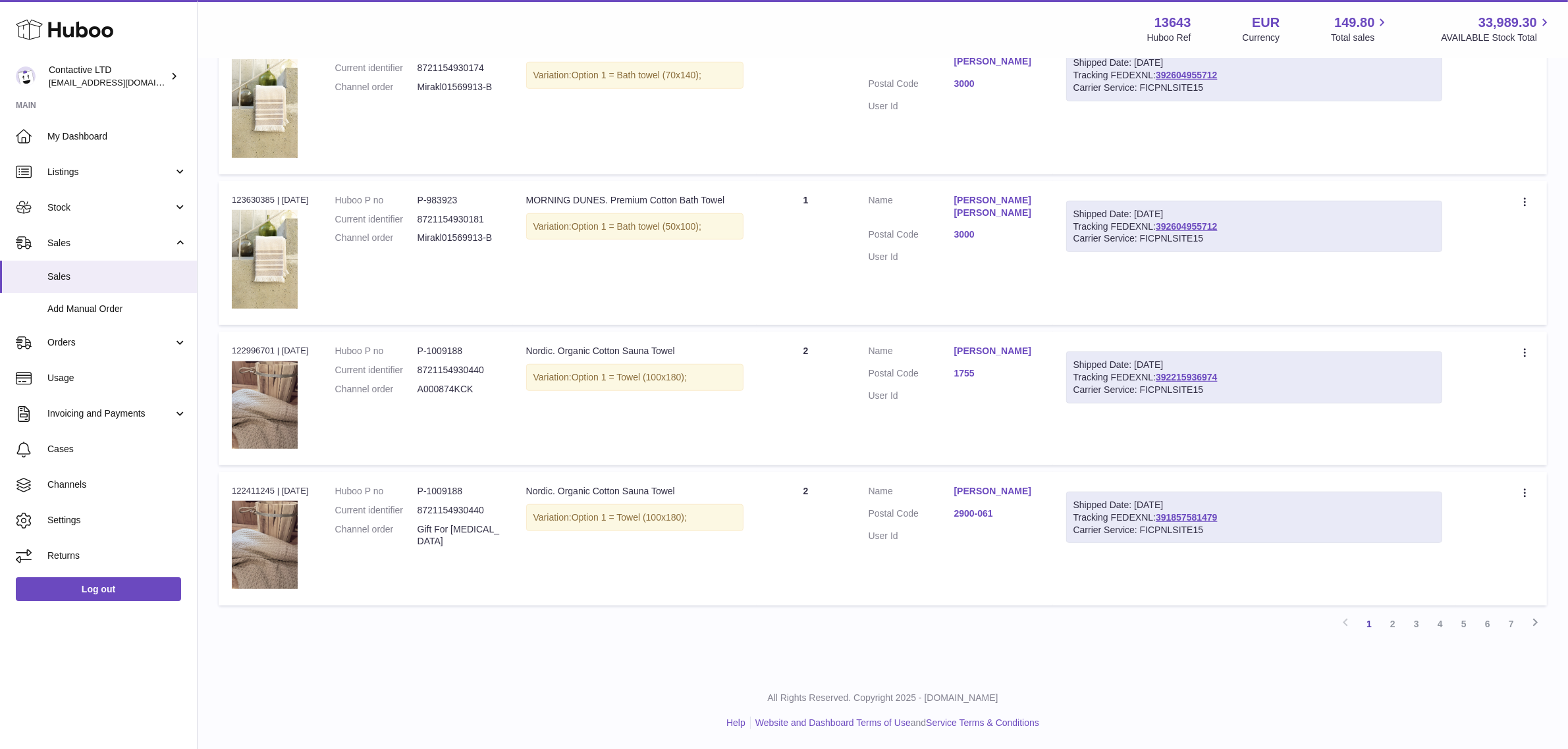
click at [1383, 631] on link "2" at bounding box center [1392, 624] width 24 height 24
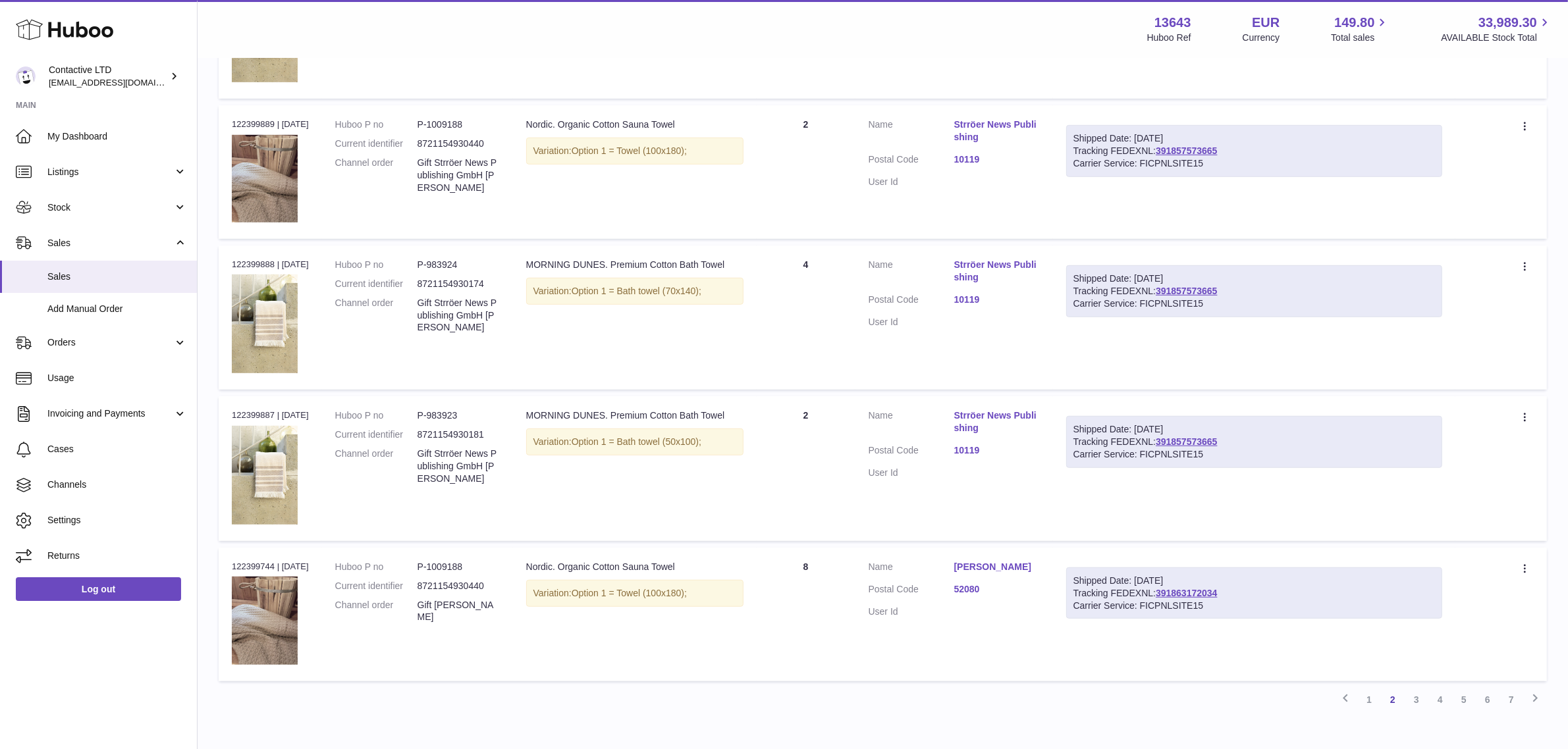
scroll to position [1123, 0]
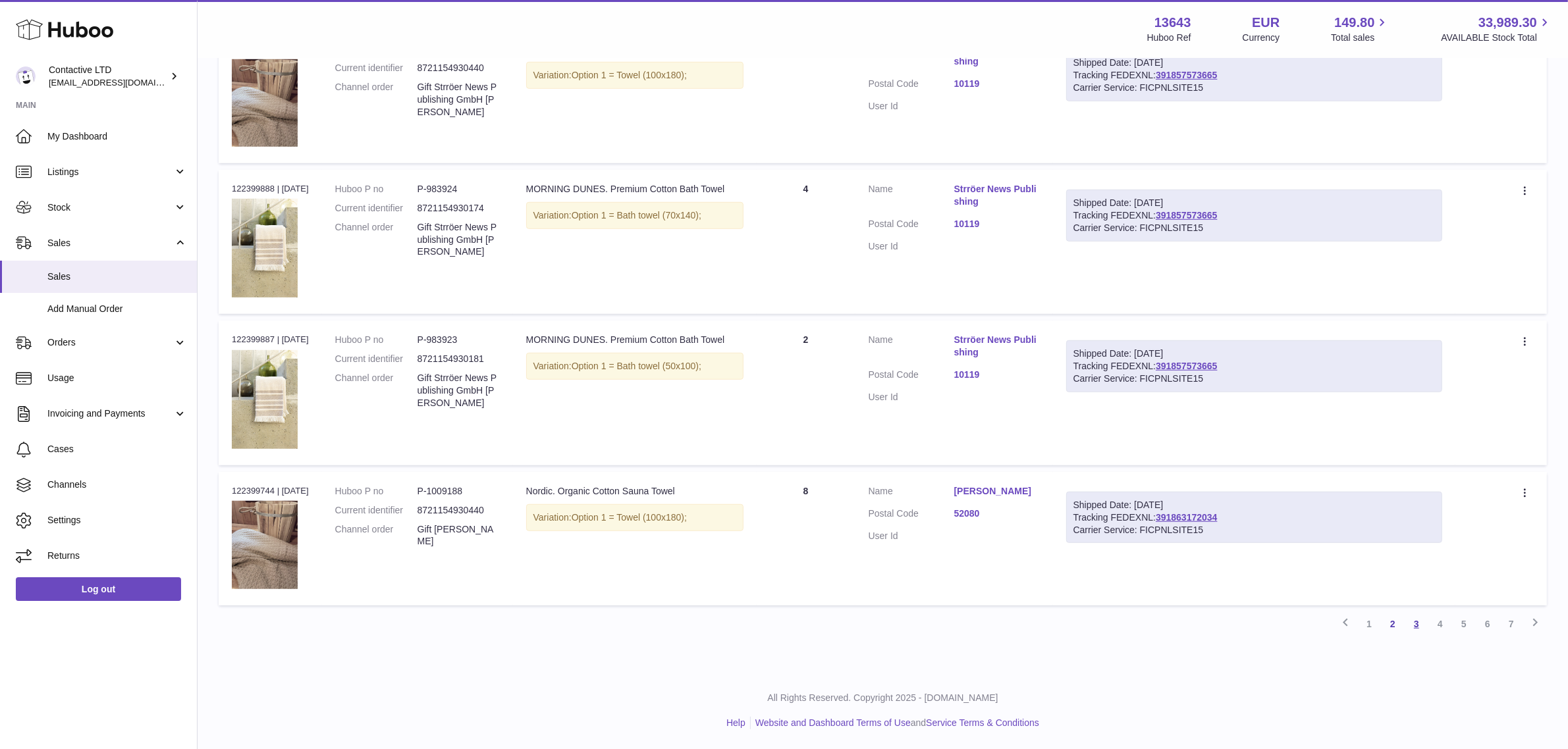
click at [1416, 632] on link "3" at bounding box center [1416, 624] width 24 height 24
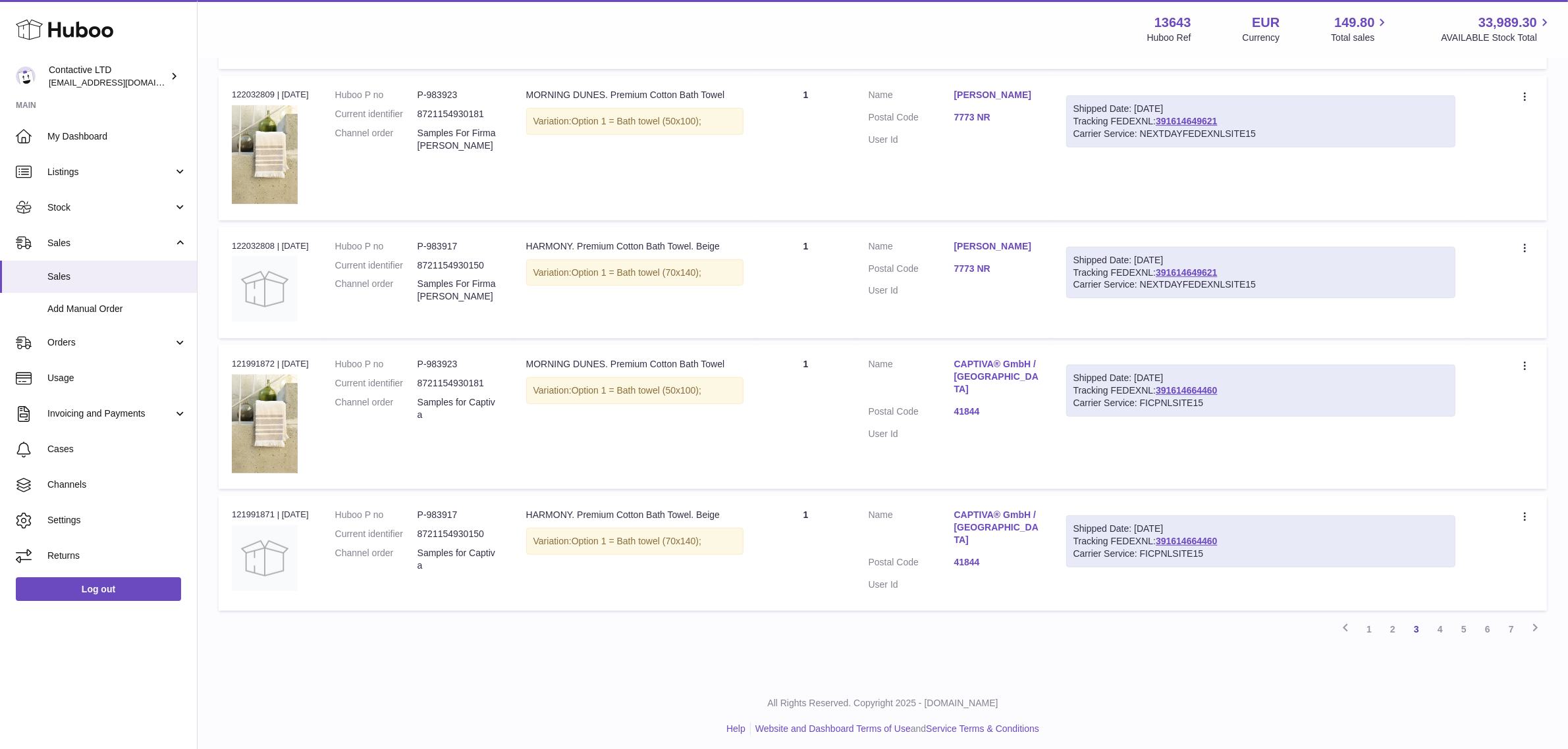
scroll to position [1013, 0]
click at [1444, 624] on link "4" at bounding box center [1440, 626] width 24 height 24
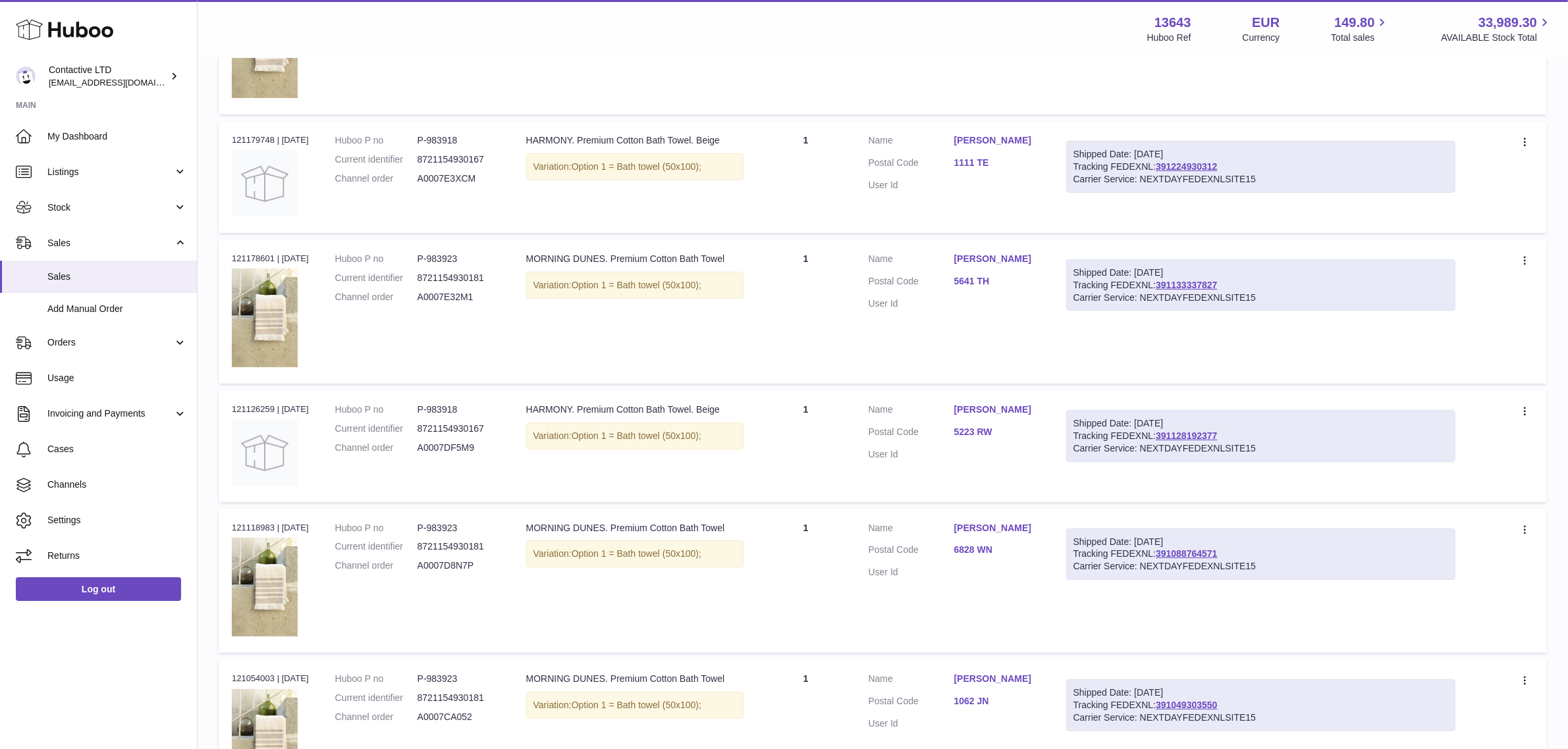
scroll to position [1112, 0]
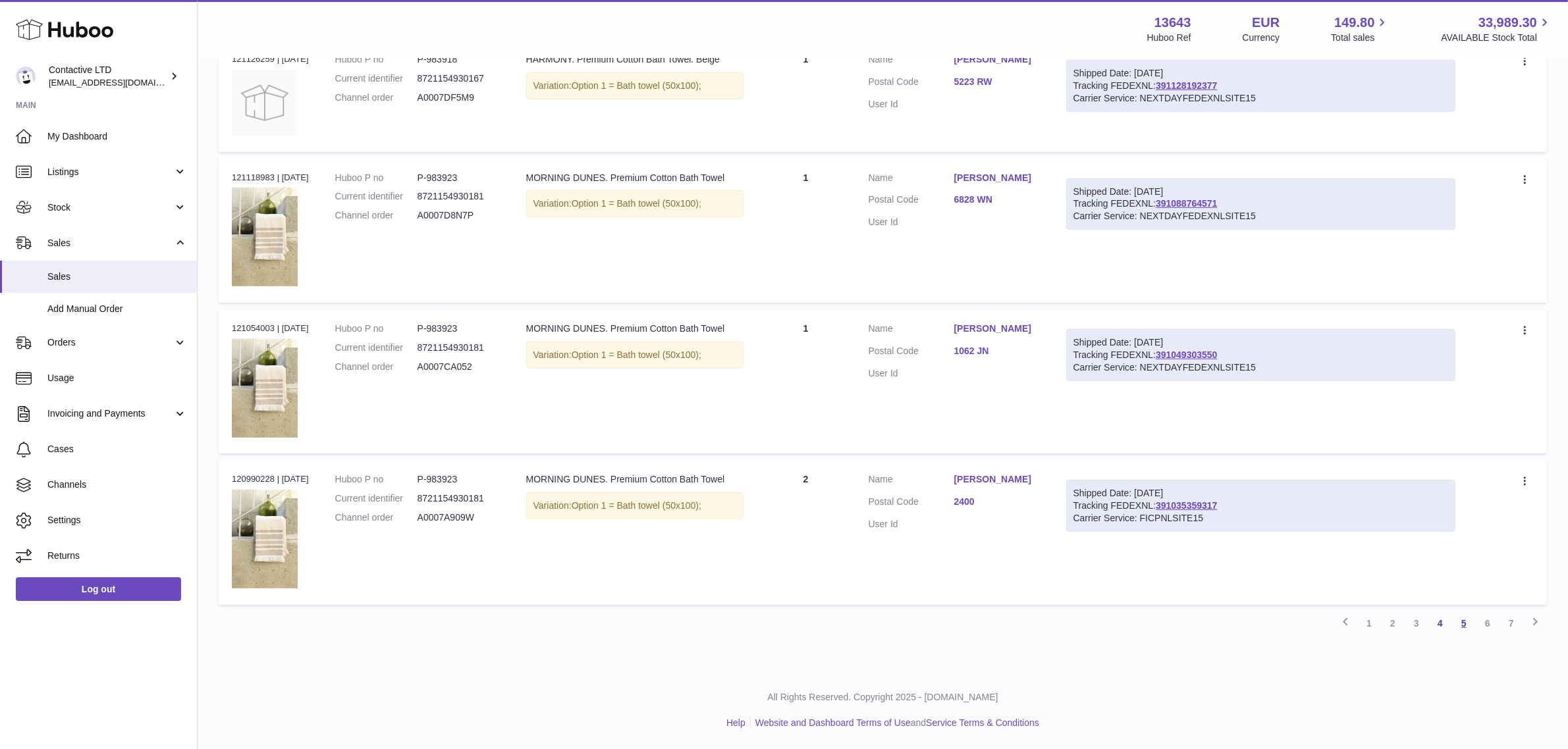
click at [1458, 624] on link "5" at bounding box center [1463, 624] width 24 height 24
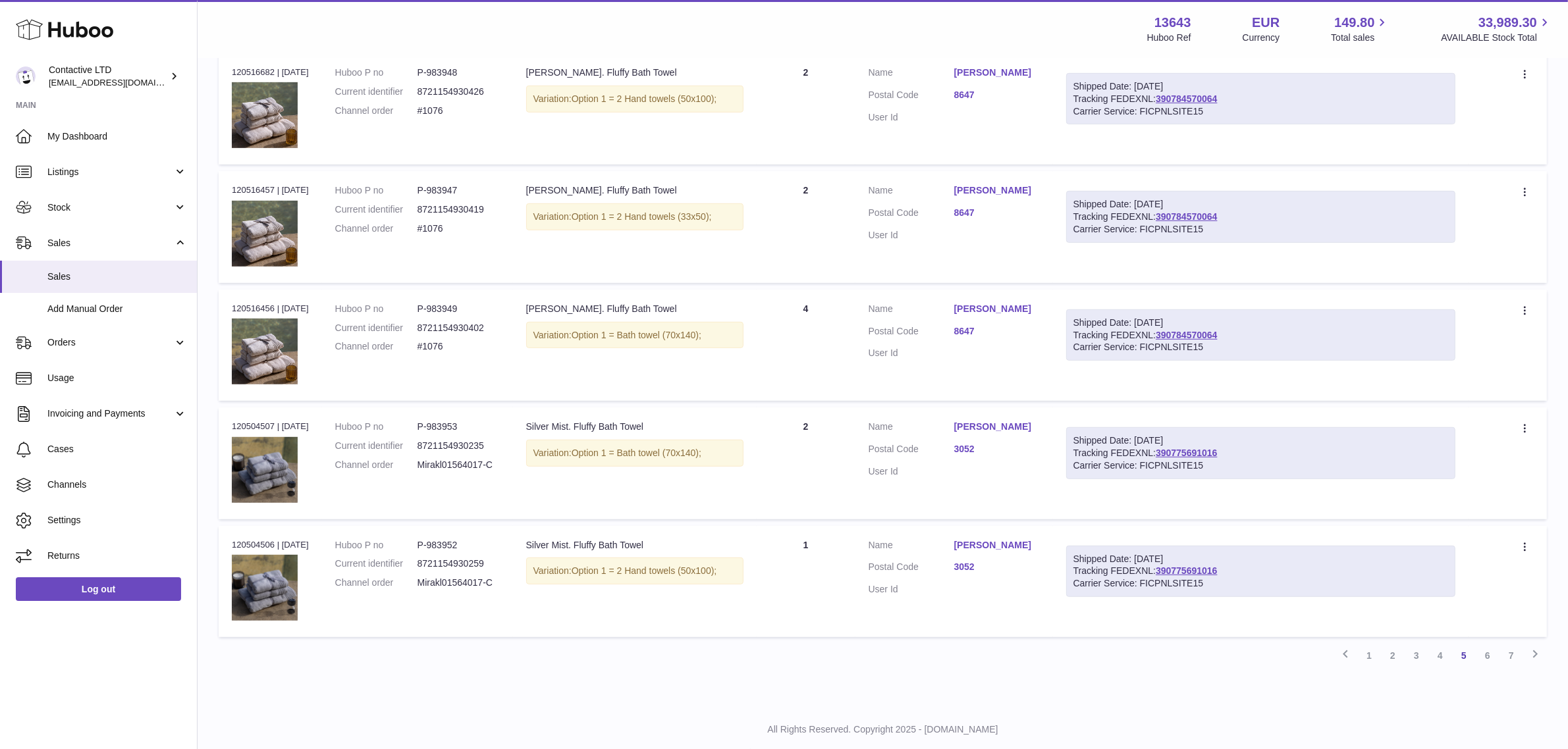
scroll to position [915, 0]
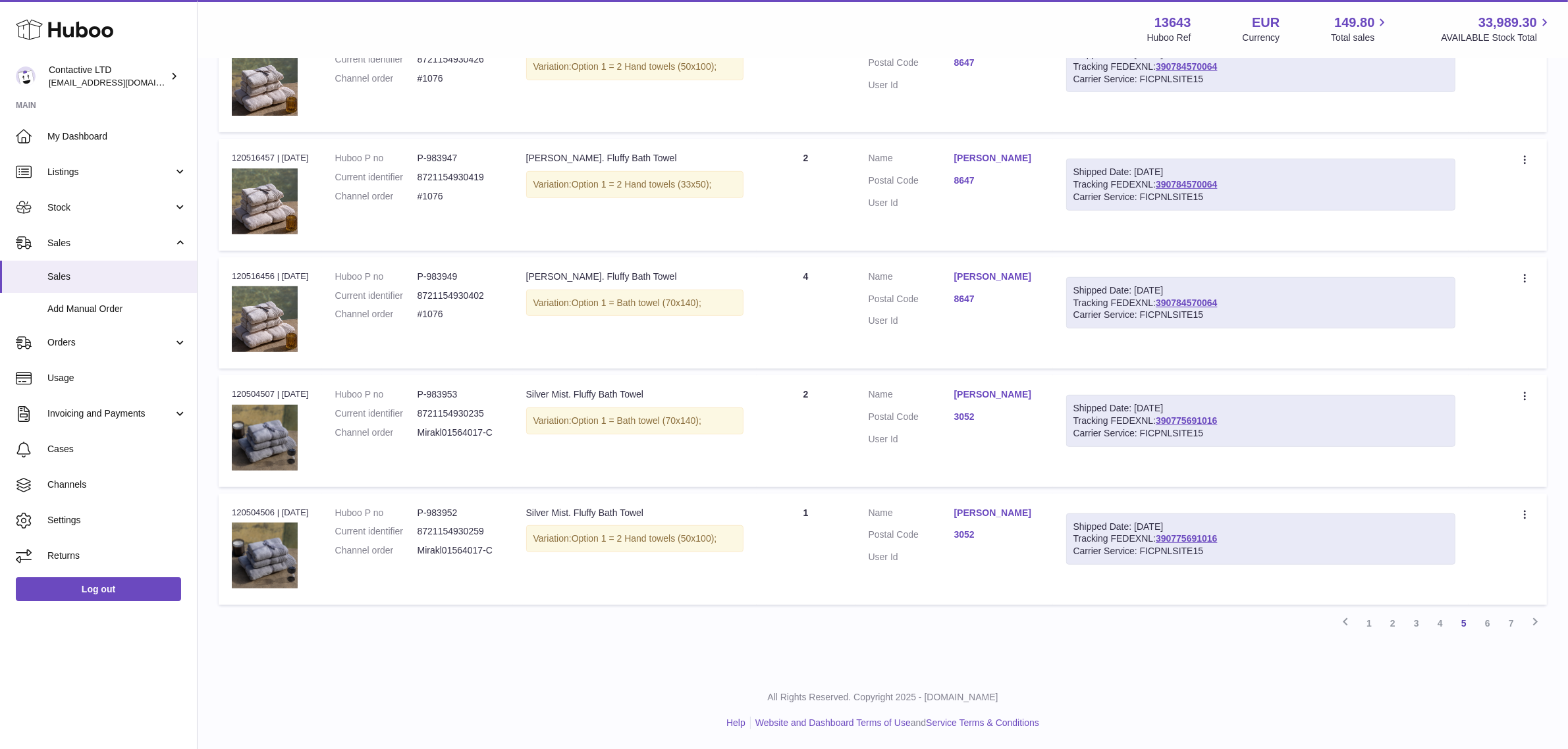
click at [1481, 628] on link "6" at bounding box center [1487, 624] width 24 height 24
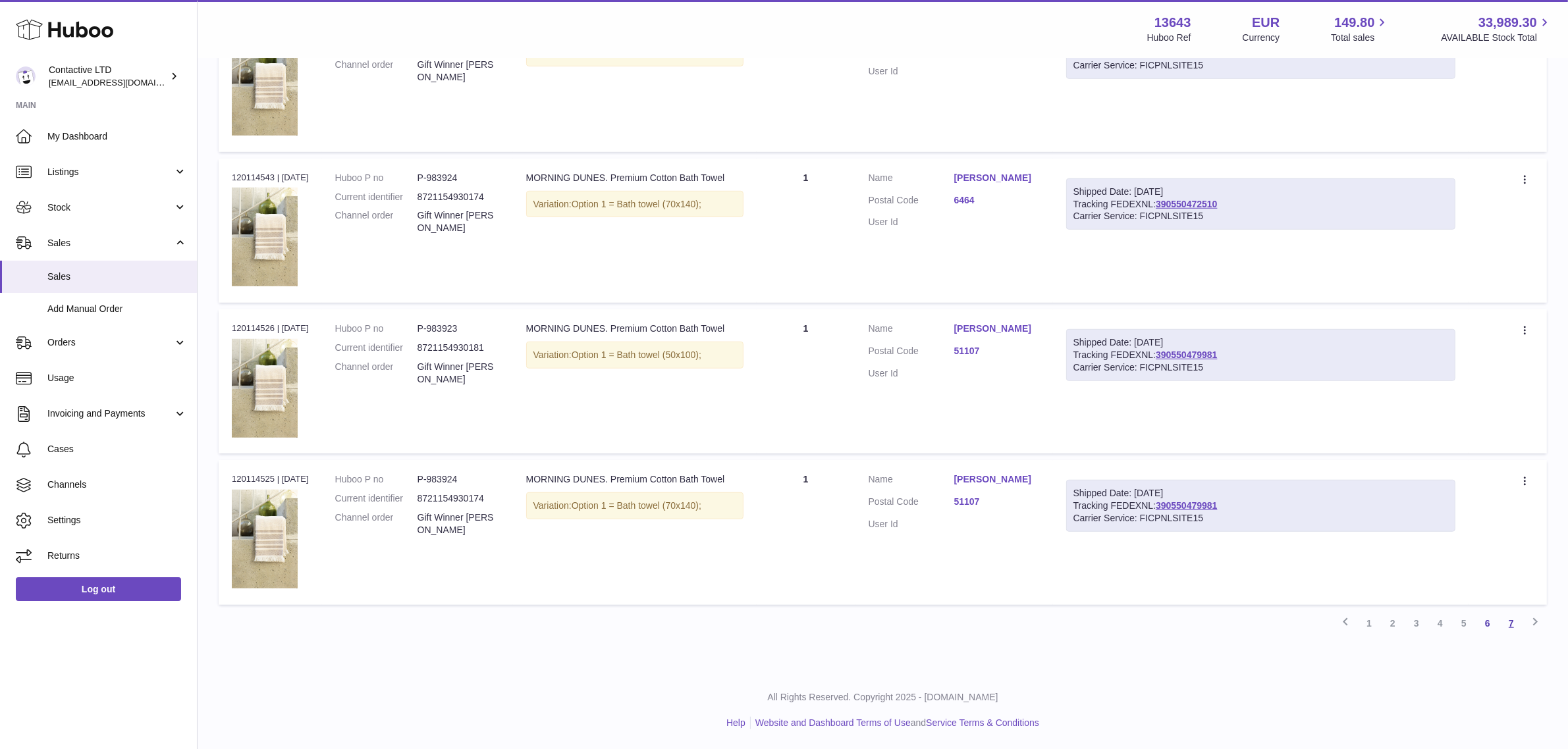
click at [1513, 624] on link "7" at bounding box center [1511, 624] width 24 height 24
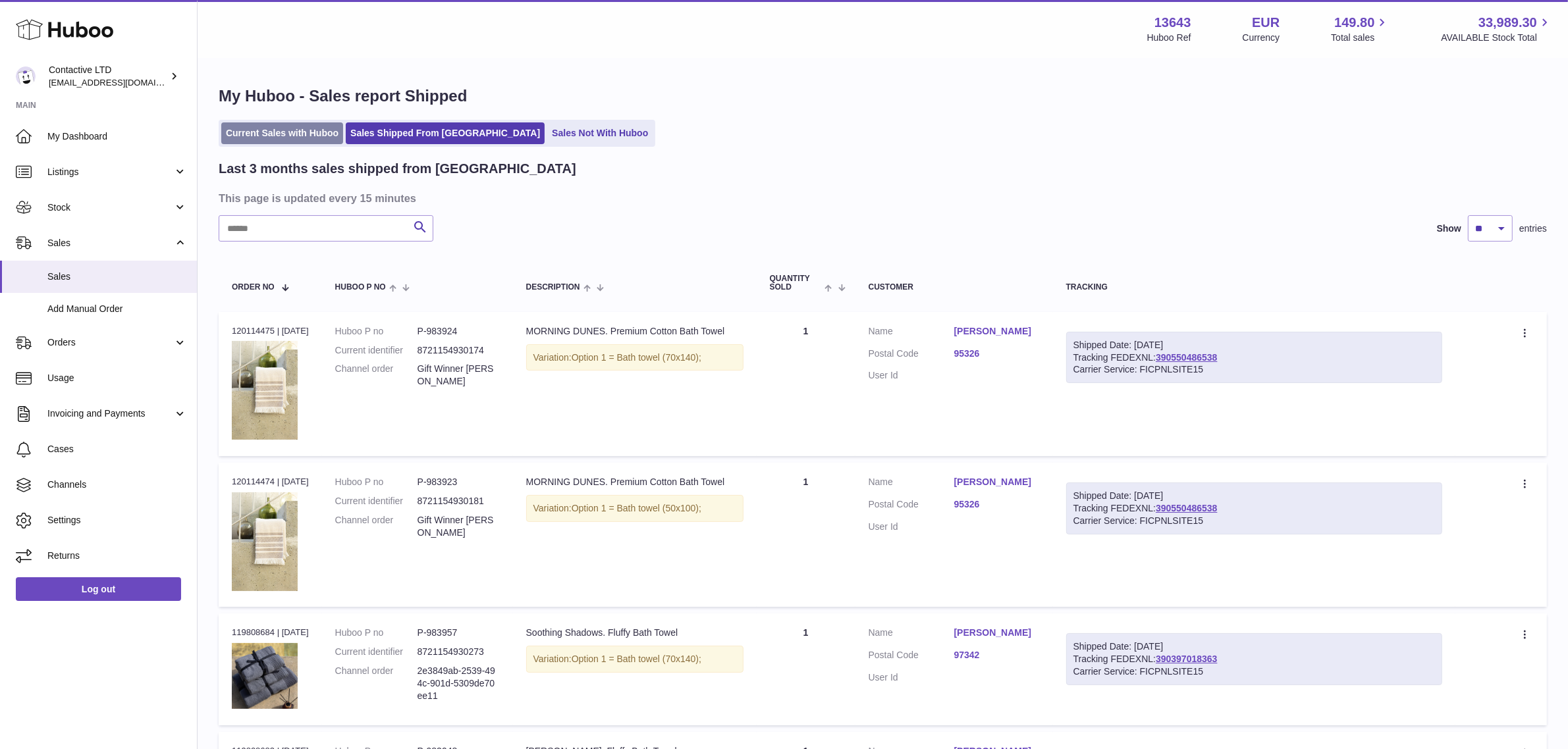
click at [258, 137] on link "Current Sales with Huboo" at bounding box center [281, 133] width 121 height 22
